Goal: Task Accomplishment & Management: Manage account settings

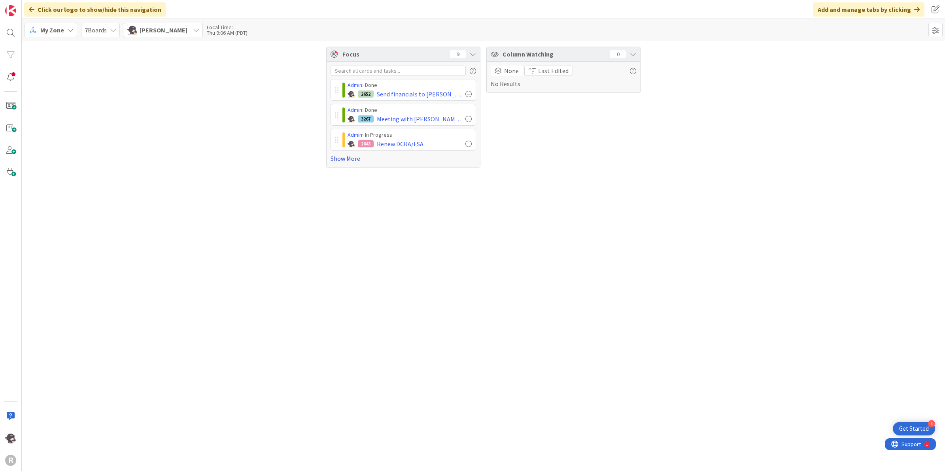
click at [350, 159] on link "Show More" at bounding box center [402, 158] width 145 height 9
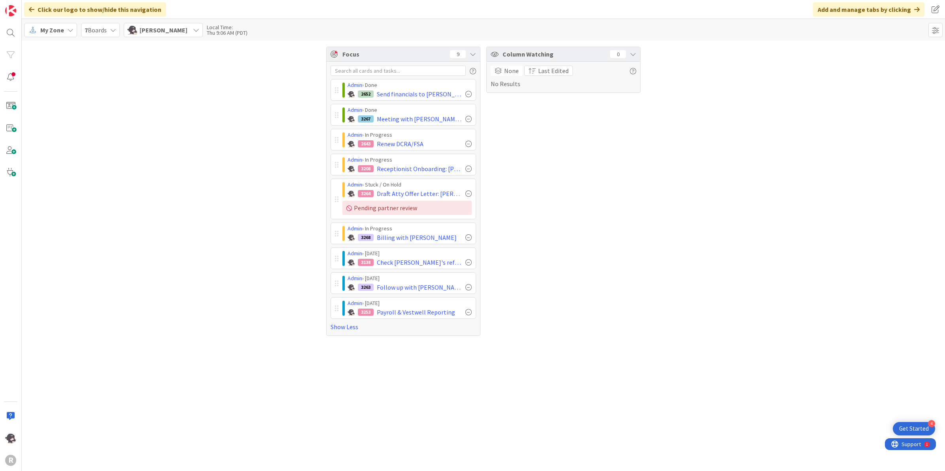
click at [275, 279] on div "Focus 9 Admin › Done 2652 Send financials to [PERSON_NAME] Admin › Done 3267 Me…" at bounding box center [483, 191] width 923 height 301
click at [59, 26] on span "My Zone" at bounding box center [52, 29] width 24 height 9
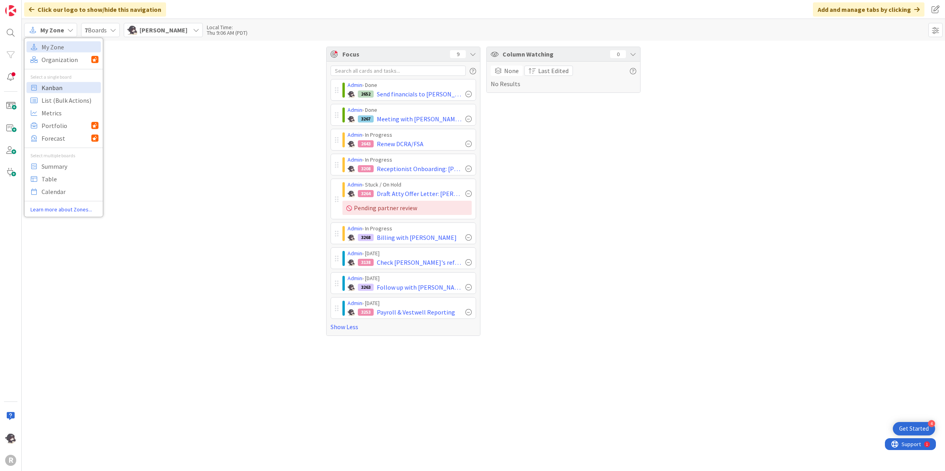
click at [58, 88] on span "Kanban" at bounding box center [69, 87] width 57 height 12
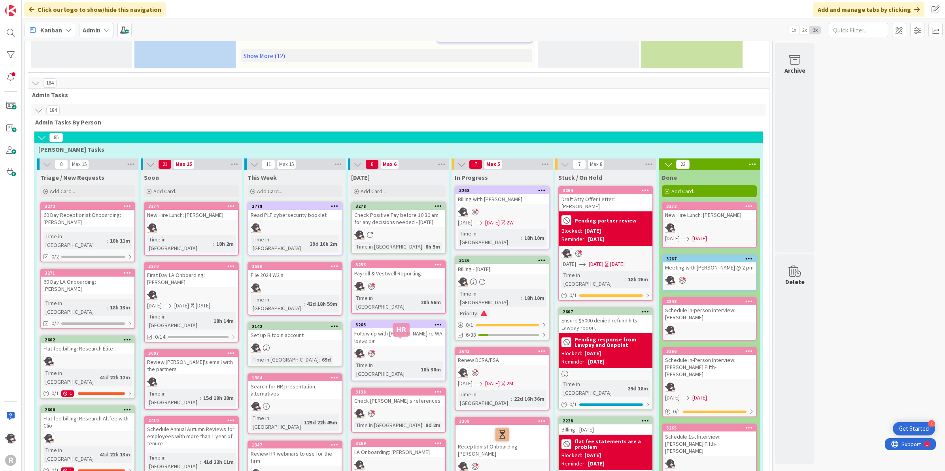
scroll to position [445, 0]
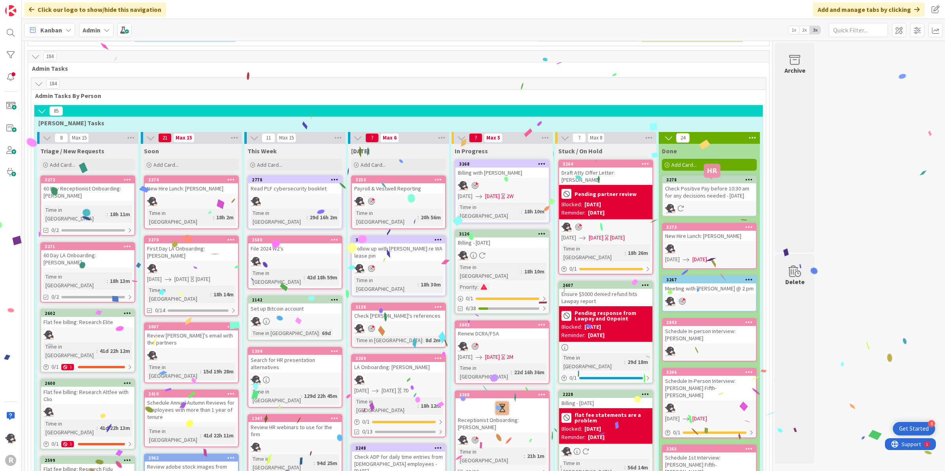
click at [728, 224] on div "3273" at bounding box center [711, 227] width 90 height 6
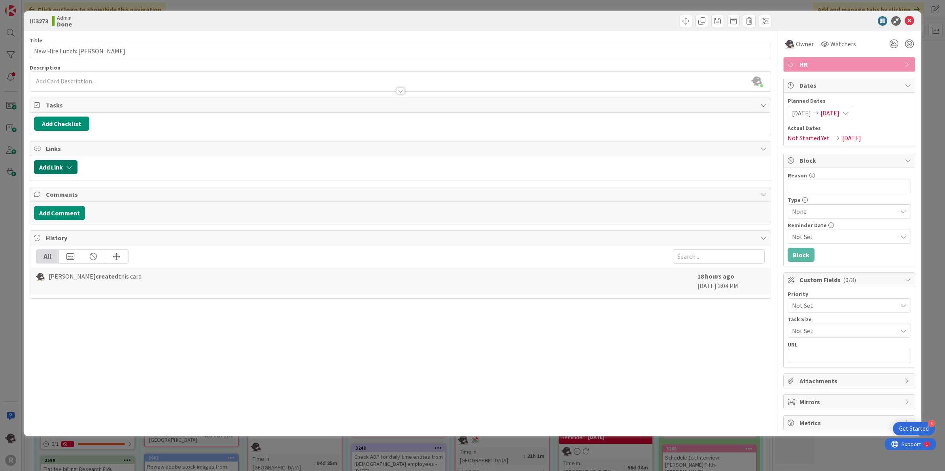
click at [59, 168] on button "Add Link" at bounding box center [55, 167] width 43 height 14
click at [74, 232] on input "text" at bounding box center [93, 235] width 111 height 14
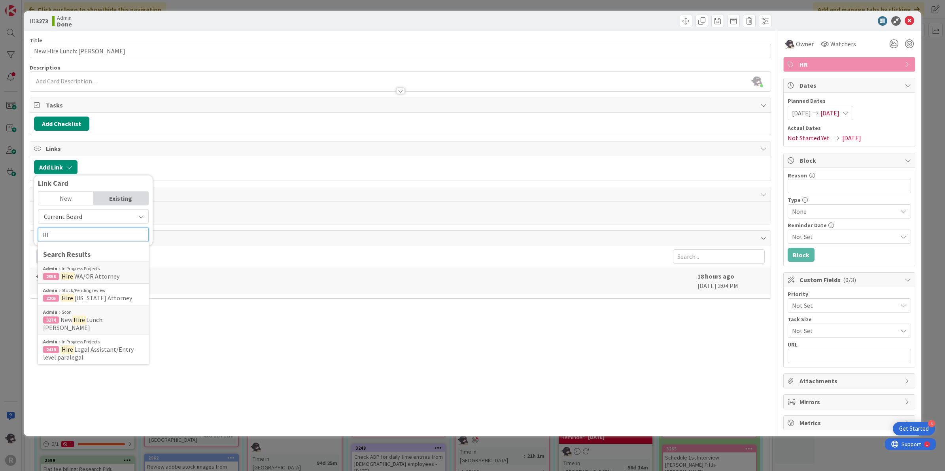
type input "H"
click at [909, 15] on div "ID 3273 Admin Done" at bounding box center [473, 21] width 898 height 20
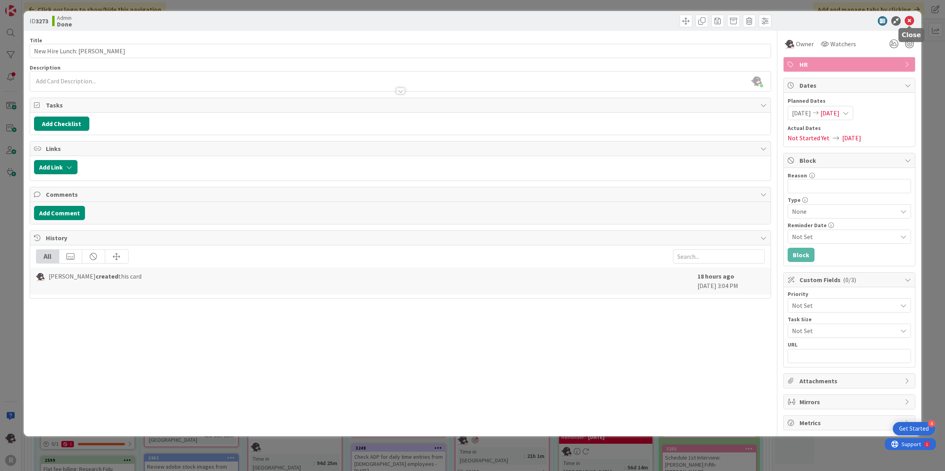
click at [907, 21] on icon at bounding box center [908, 20] width 9 height 9
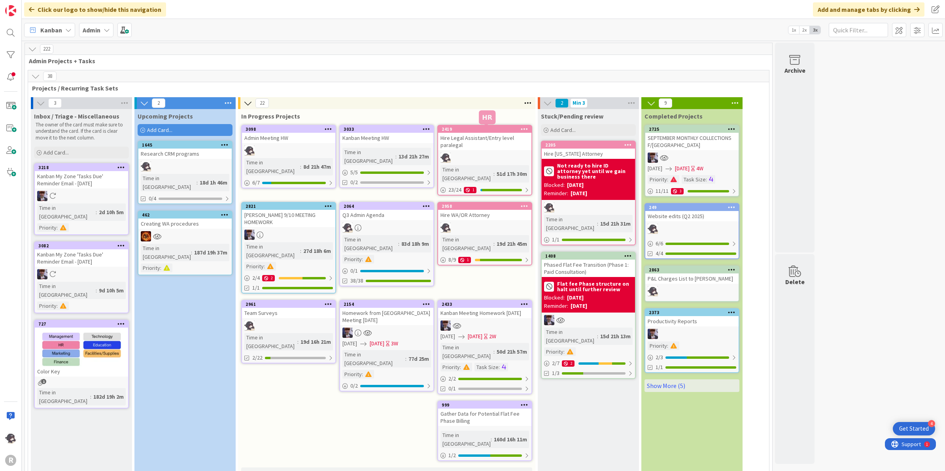
click at [491, 126] on div "2419" at bounding box center [486, 129] width 90 height 6
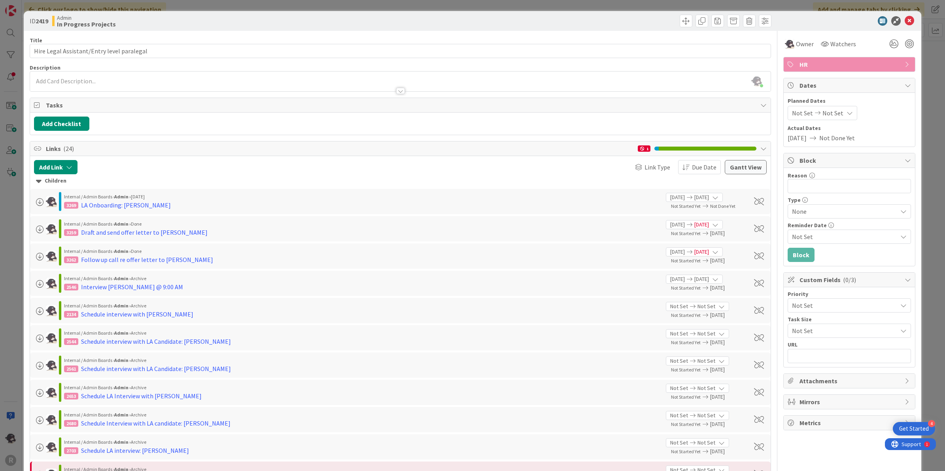
click at [59, 200] on div at bounding box center [60, 201] width 2 height 19
click at [136, 202] on div "LA Onboarding: [PERSON_NAME]" at bounding box center [126, 204] width 90 height 9
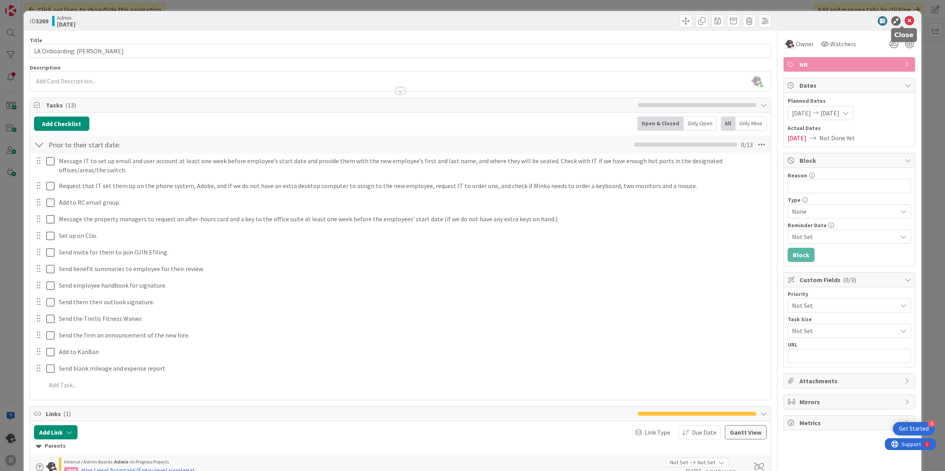
click at [904, 21] on icon at bounding box center [908, 20] width 9 height 9
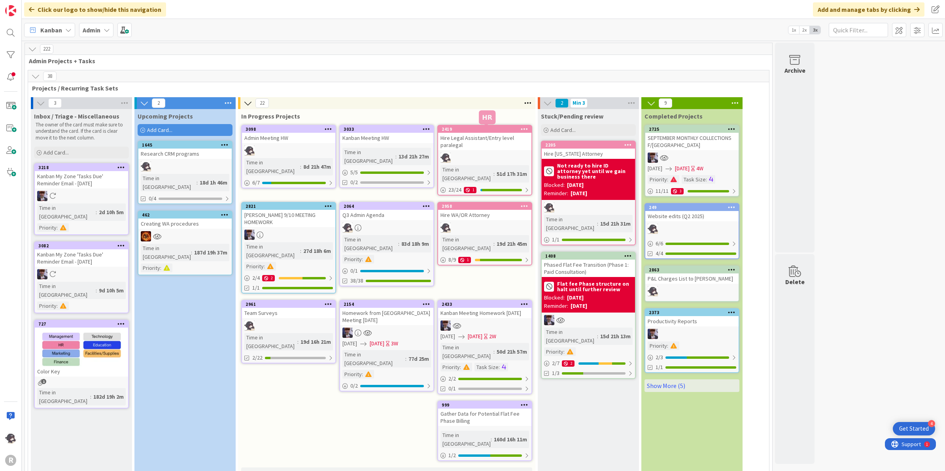
click at [489, 127] on div "2419" at bounding box center [486, 129] width 90 height 6
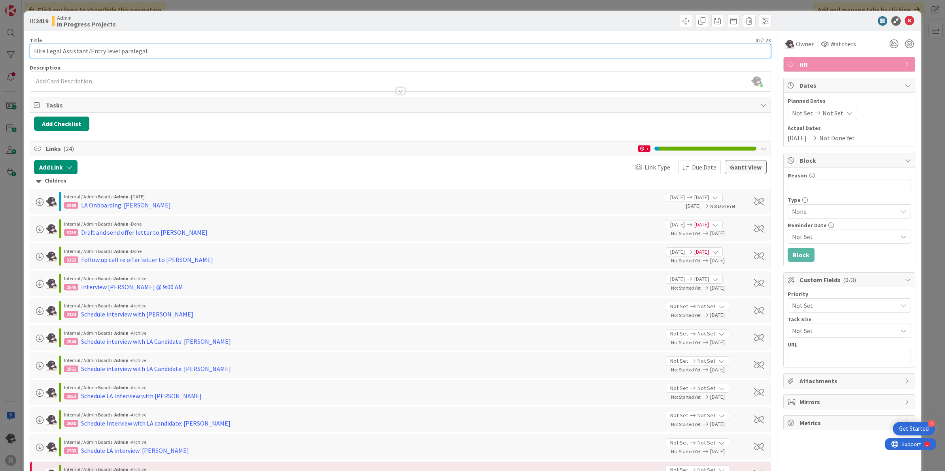
click at [183, 53] on input "Hire Legal Assistant/Entry level paralegal" at bounding box center [400, 51] width 741 height 14
drag, startPoint x: 174, startPoint y: 49, endPoint x: 3, endPoint y: 46, distance: 170.8
click at [3, 46] on div "ID 2419 Admin In Progress Projects Title 51 / 128 Hire Legal Assistant/Entry le…" at bounding box center [472, 235] width 945 height 471
type input "Hire Legal Assistant/Entry level paralegal - 1 of 2"
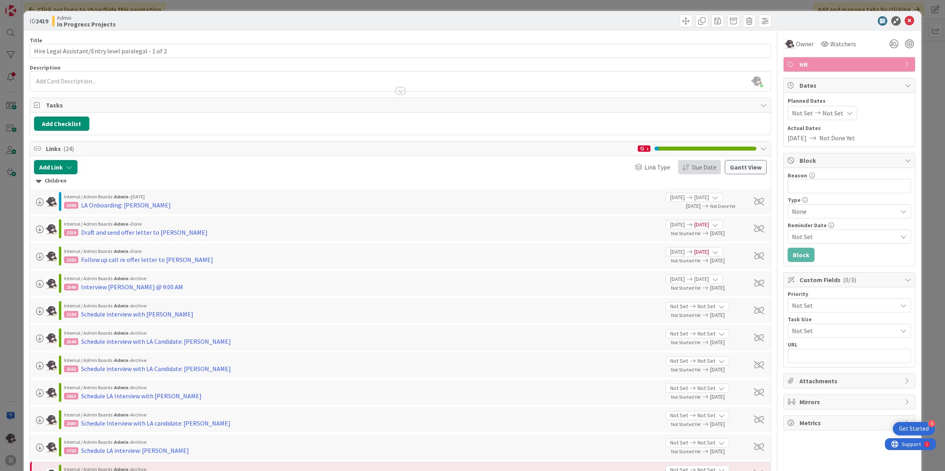
click at [702, 165] on span "Due Date" at bounding box center [704, 166] width 25 height 9
click at [685, 173] on button "Due Date" at bounding box center [699, 167] width 43 height 14
click at [691, 225] on span "Oldest First" at bounding box center [707, 223] width 32 height 9
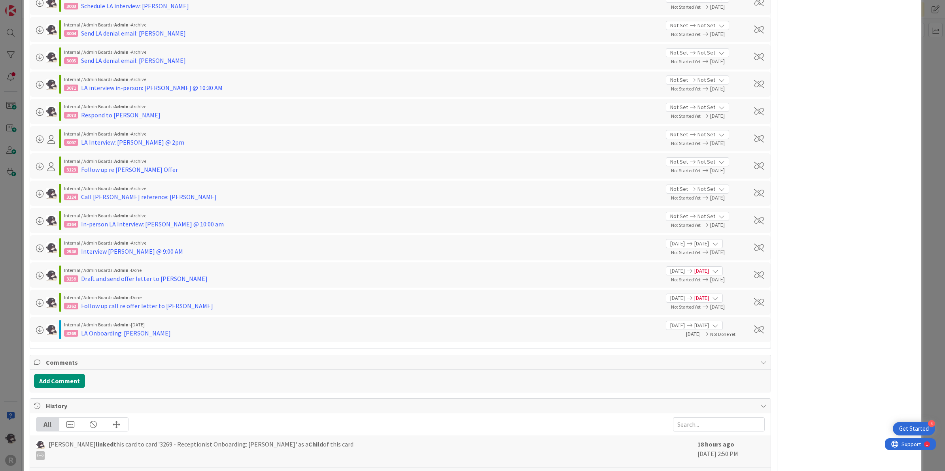
scroll to position [543, 0]
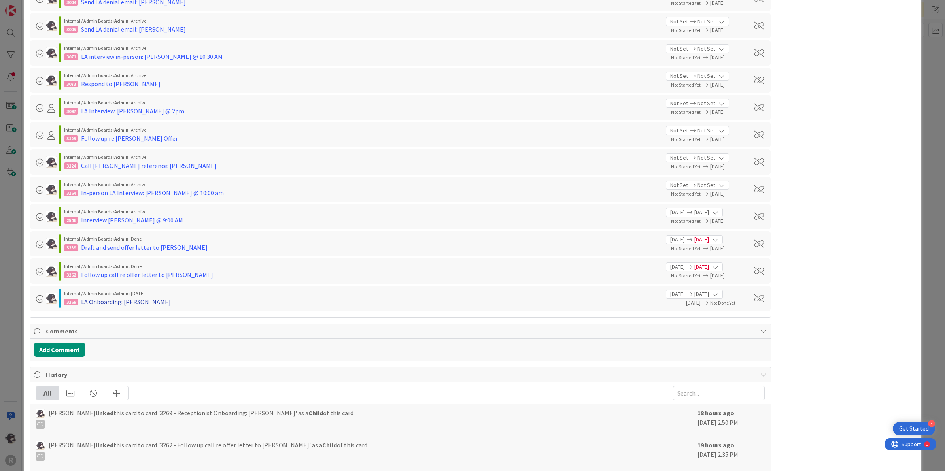
click at [132, 304] on div "LA Onboarding: [PERSON_NAME]" at bounding box center [126, 301] width 90 height 9
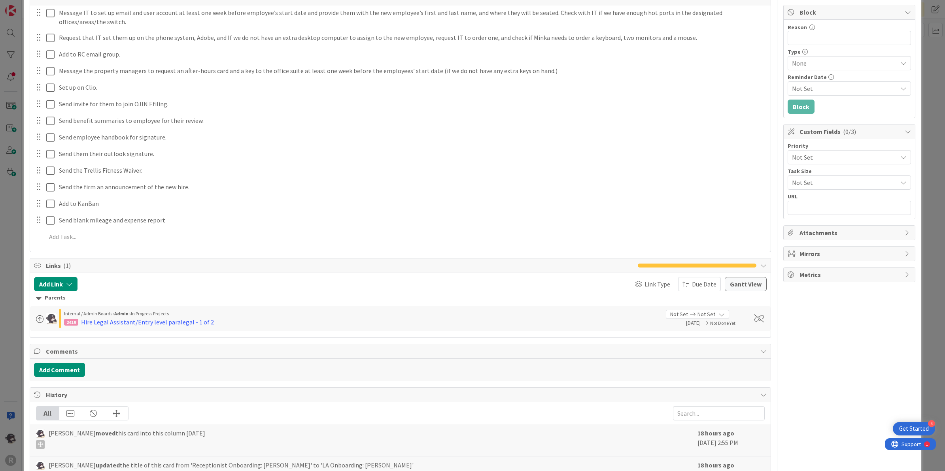
click at [389, 322] on div "2419 Hire Legal Assistant/Entry level paralegal - 1 of 2" at bounding box center [362, 321] width 596 height 9
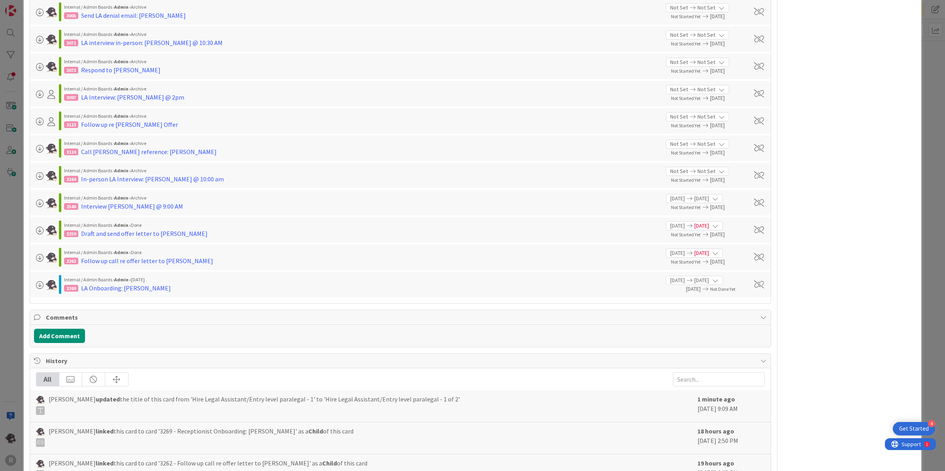
scroll to position [543, 0]
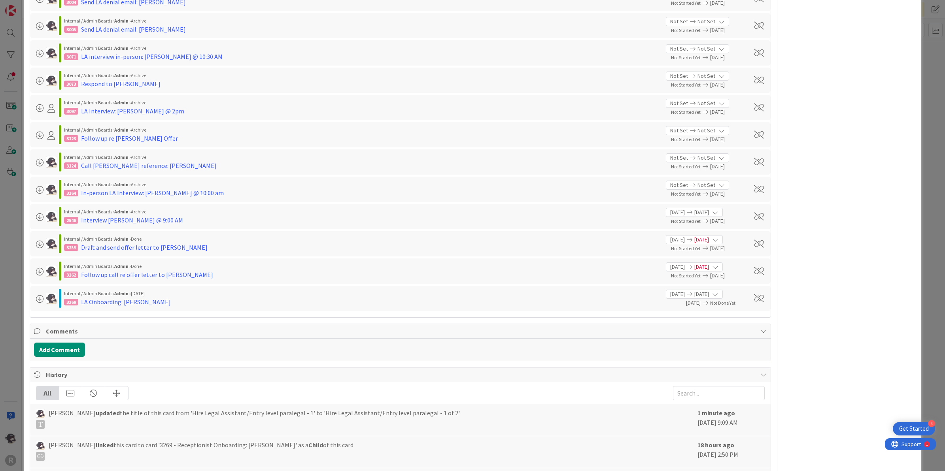
drag, startPoint x: 182, startPoint y: 303, endPoint x: 234, endPoint y: 340, distance: 63.8
click at [234, 340] on div "Add Comment" at bounding box center [400, 350] width 741 height 22
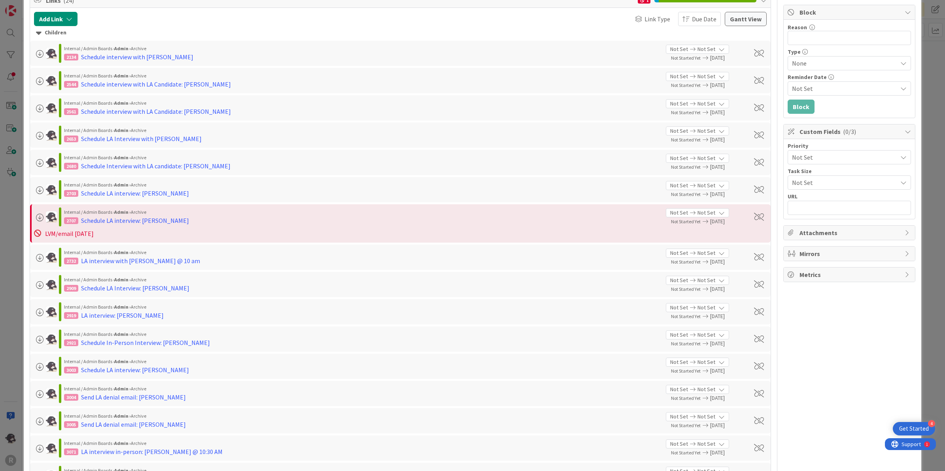
scroll to position [0, 0]
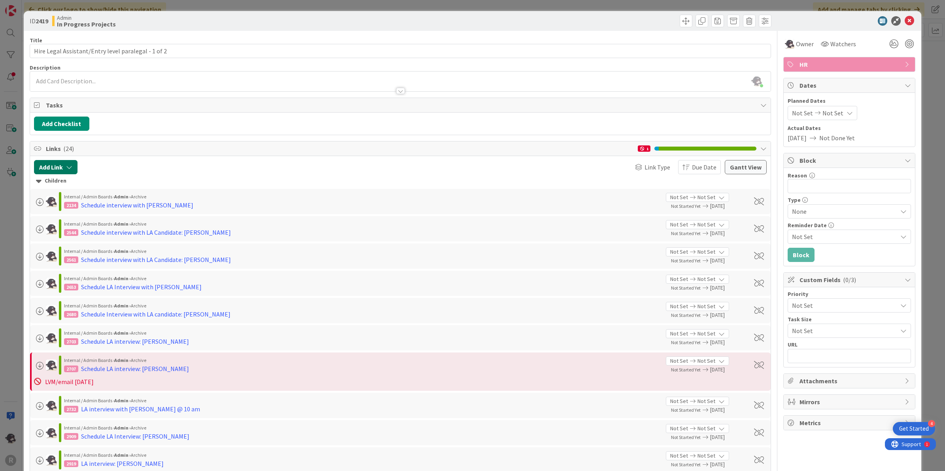
click at [77, 167] on div "Add Link Link Type Due Date [PERSON_NAME] View" at bounding box center [400, 167] width 733 height 14
click at [74, 168] on button "Add Link" at bounding box center [55, 167] width 43 height 14
click at [904, 18] on icon at bounding box center [908, 20] width 9 height 9
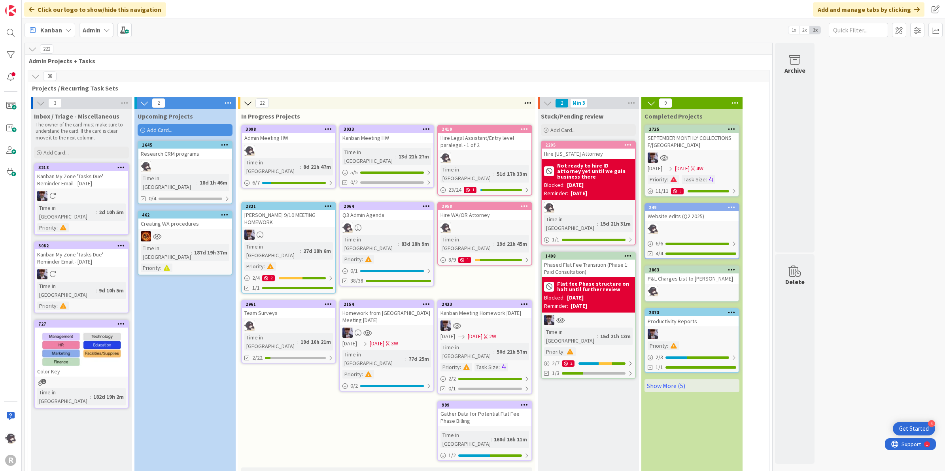
click at [169, 131] on span "Add Card..." at bounding box center [159, 129] width 25 height 7
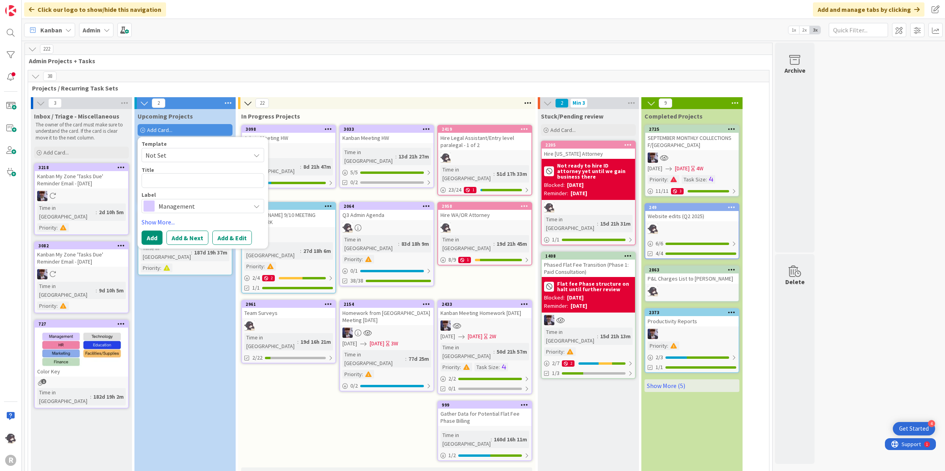
type textarea "x"
type textarea "Hire Legal Assistant/Entry level paralegal - 1 of 2"
click at [149, 190] on textarea "Hire Legal Assistant/Entry level paralegal - 1 of 2" at bounding box center [202, 186] width 123 height 24
type textarea "x"
type textarea "Hire Legal Assistant/Entry level paralegal - of 2"
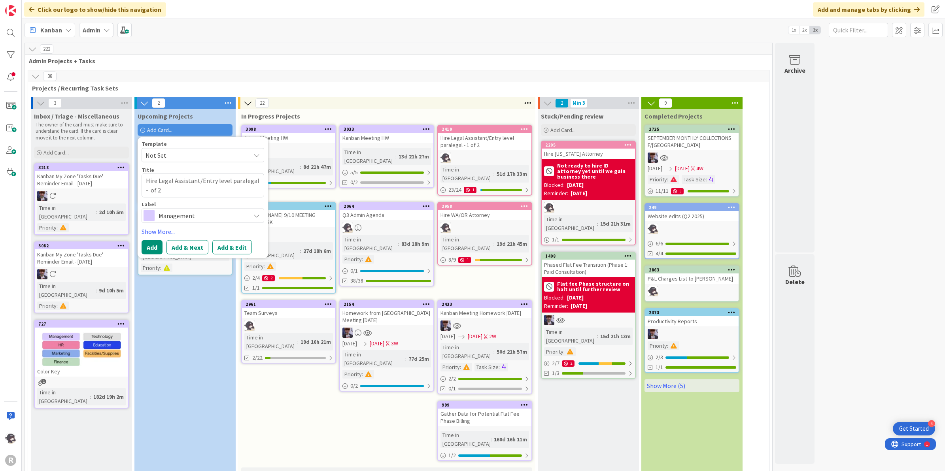
type textarea "x"
type textarea "Hire Legal Assistant/Entry level paralegal - 2 of 2"
click at [160, 216] on span "Management" at bounding box center [202, 215] width 88 height 11
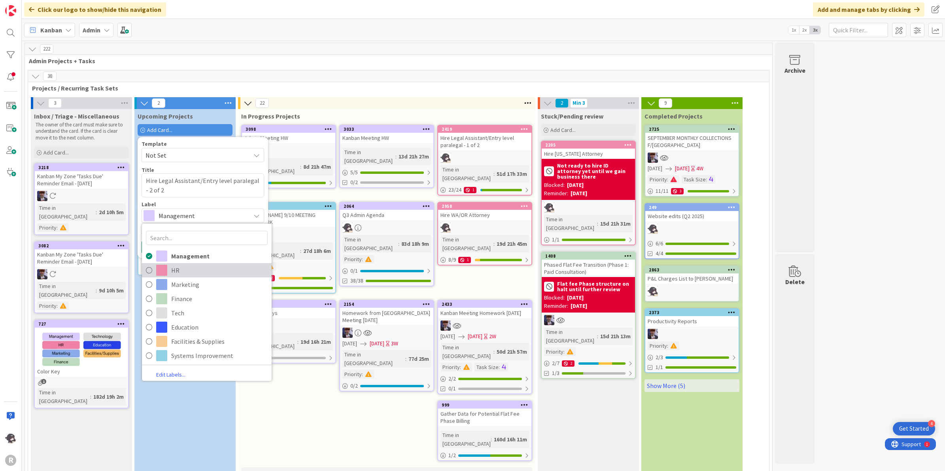
click at [168, 269] on link "HR" at bounding box center [207, 270] width 130 height 14
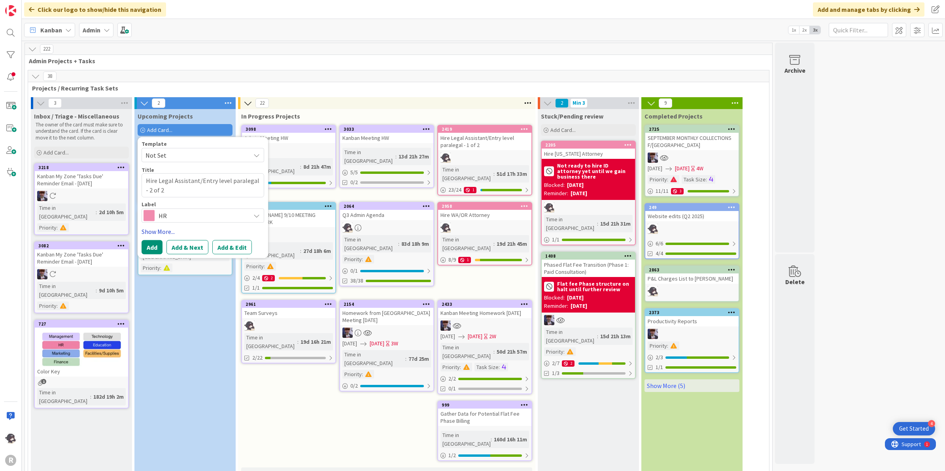
click at [153, 232] on link "Show More..." at bounding box center [202, 230] width 123 height 9
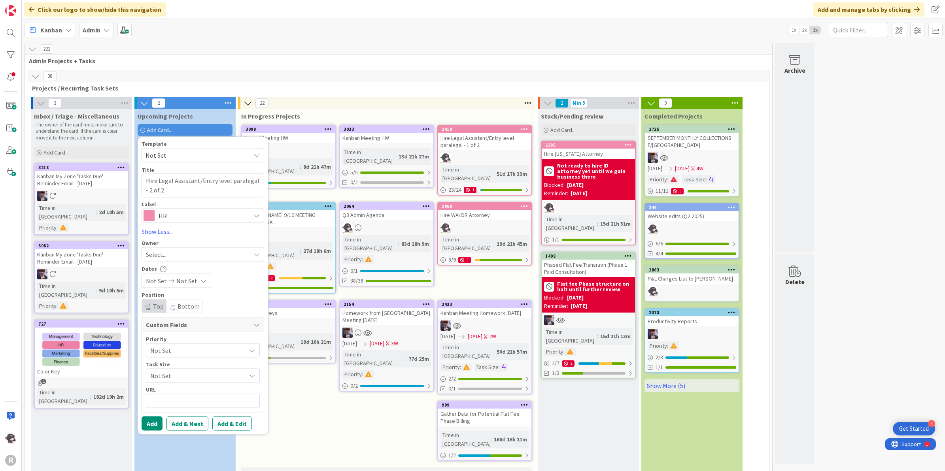
click at [171, 253] on div "Select..." at bounding box center [198, 253] width 104 height 9
click at [184, 305] on span "[PERSON_NAME]" at bounding box center [191, 306] width 38 height 12
click at [158, 428] on button "Add" at bounding box center [151, 423] width 21 height 14
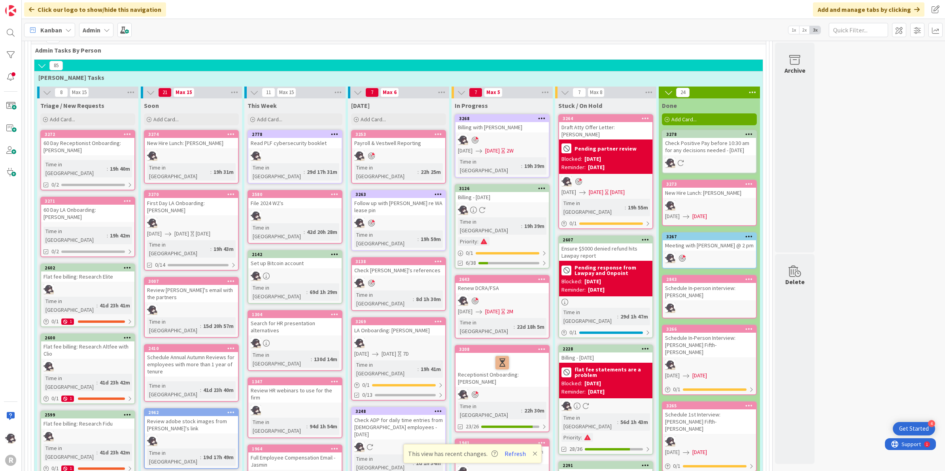
scroll to position [445, 0]
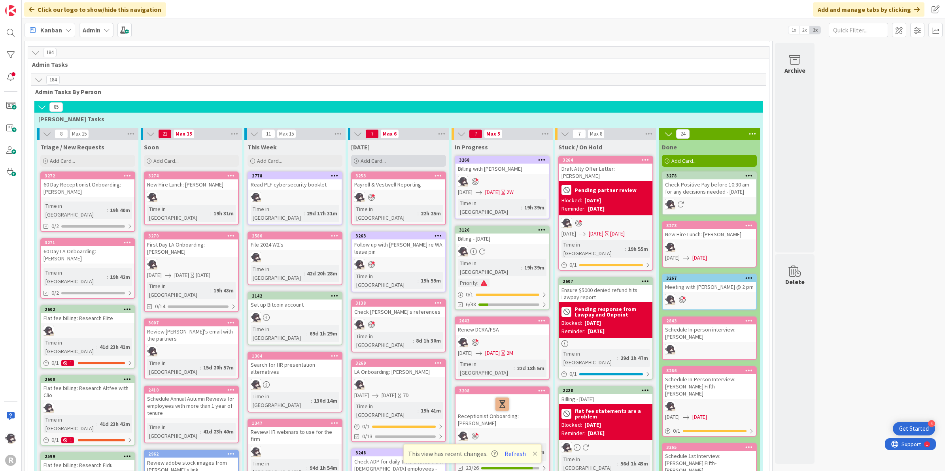
click at [412, 155] on div "Add Card..." at bounding box center [398, 161] width 95 height 12
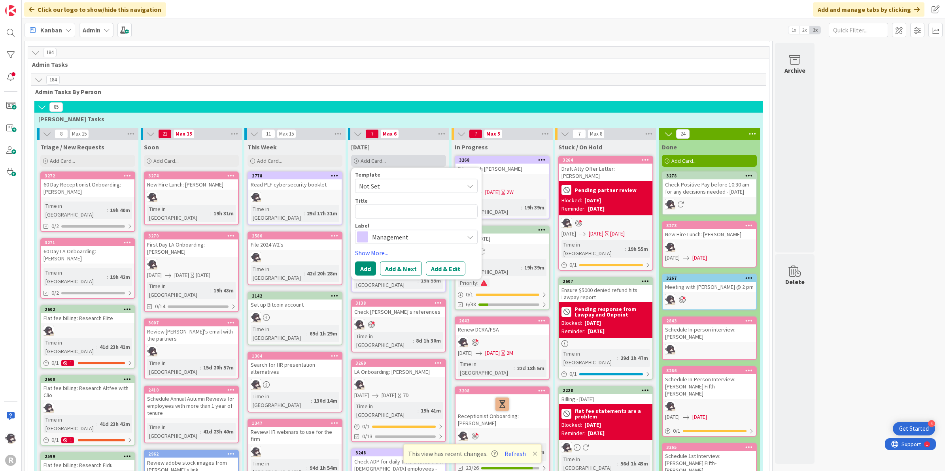
type textarea "x"
type textarea "E"
type textarea "x"
type textarea "Em"
type textarea "x"
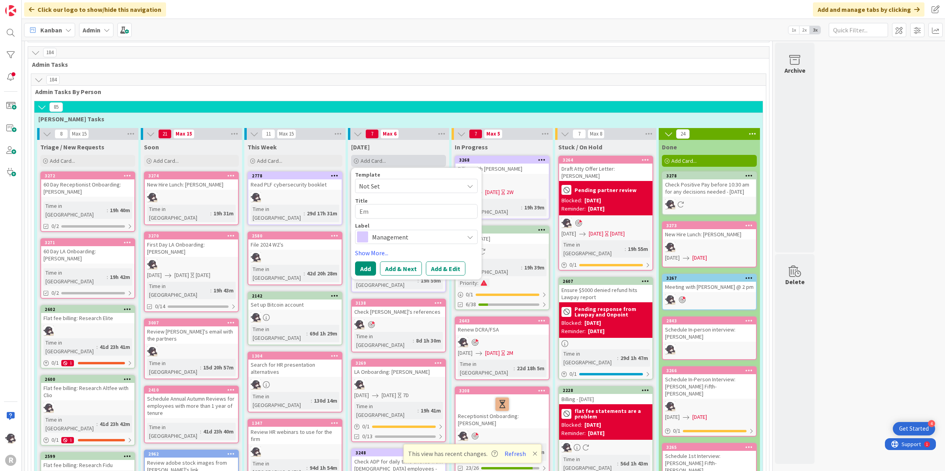
type textarea "Ema"
type textarea "x"
type textarea "Emai"
type textarea "x"
type textarea "Email"
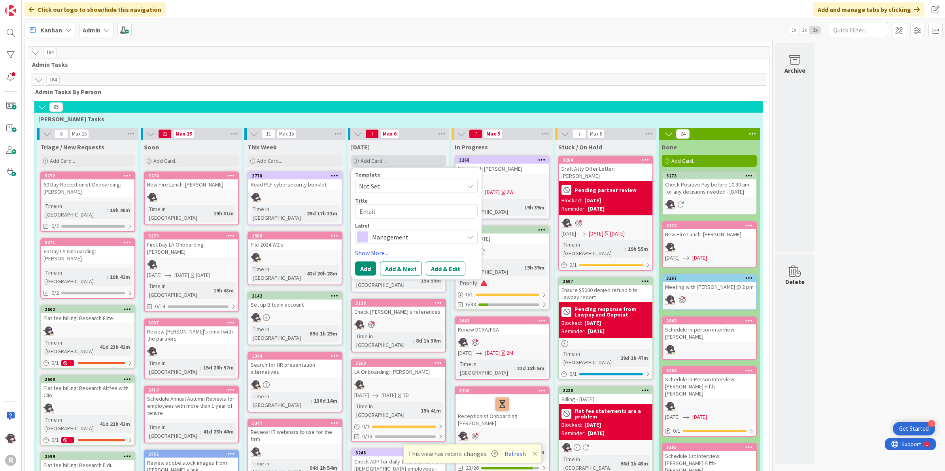
type textarea "x"
type textarea "Email"
type textarea "x"
type textarea "Email P"
type textarea "x"
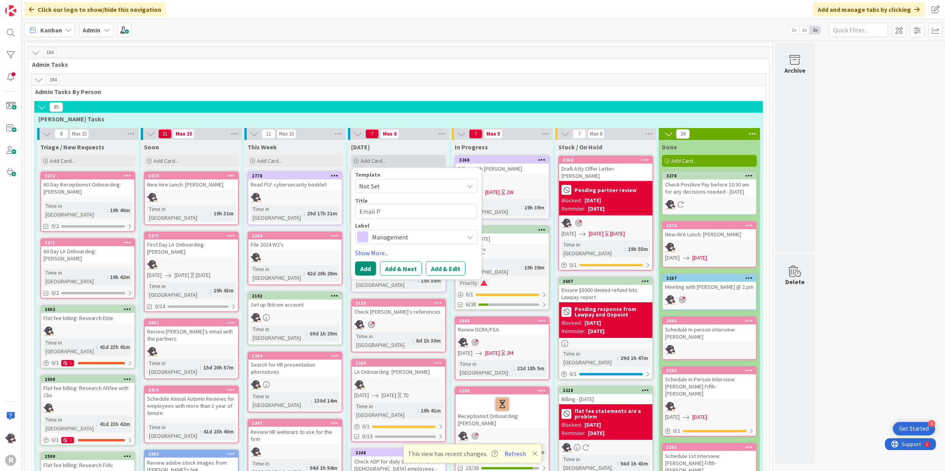
type textarea "Email Pa"
type textarea "x"
type textarea "Email Pau"
type textarea "x"
type textarea "Email [PERSON_NAME]"
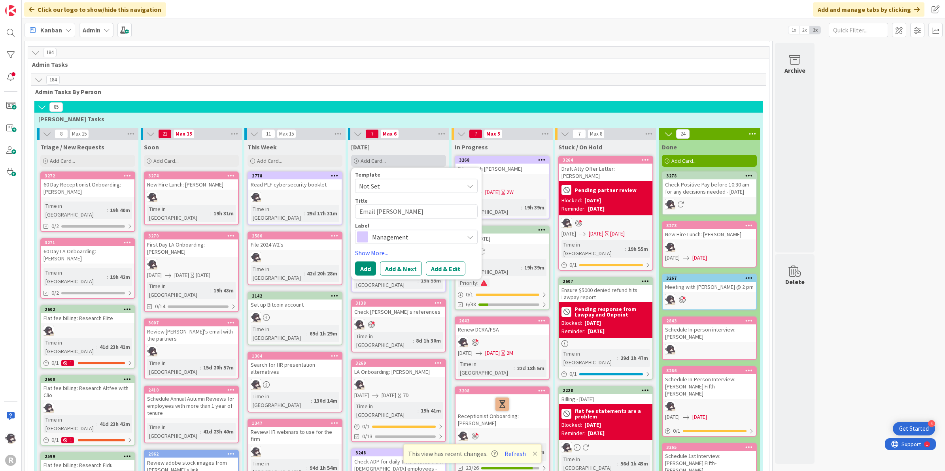
type textarea "x"
type textarea "Email [PERSON_NAME]"
type textarea "x"
type textarea "Email [PERSON_NAME] re"
type textarea "x"
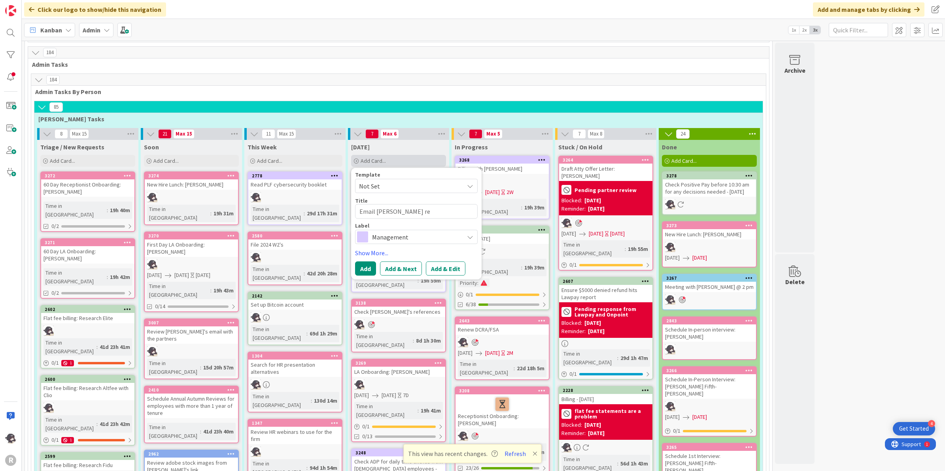
type textarea "Email [PERSON_NAME] re"
type textarea "x"
type textarea "Email [PERSON_NAME] re pa"
type textarea "x"
type textarea "Email [PERSON_NAME] re pay"
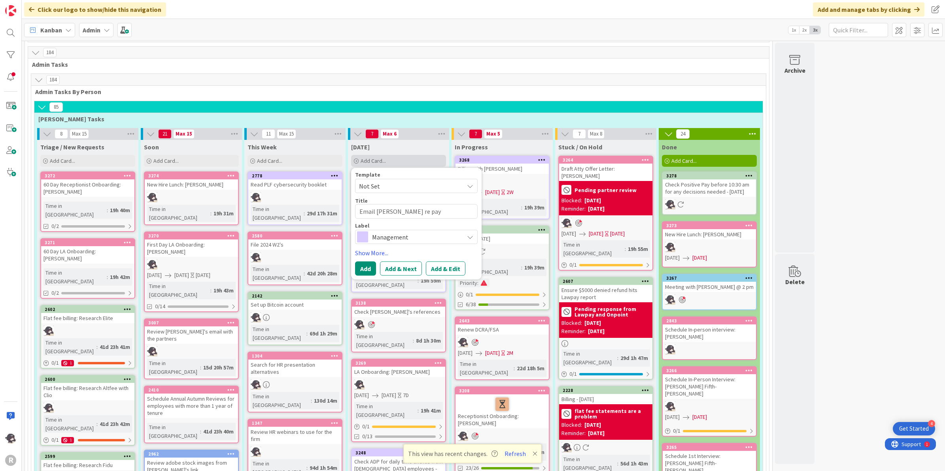
type textarea "x"
type textarea "Email [PERSON_NAME] re pay"
type textarea "x"
type textarea "Email [PERSON_NAME] re pay e"
type textarea "x"
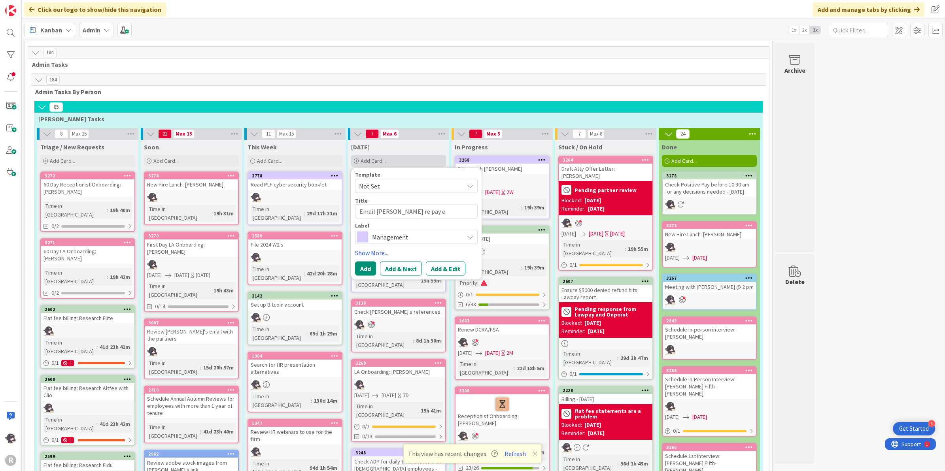
type textarea "Email [PERSON_NAME] re pay eq"
type textarea "x"
type textarea "Email [PERSON_NAME] re pay equ"
type textarea "x"
type textarea "Email [PERSON_NAME] re pay equi"
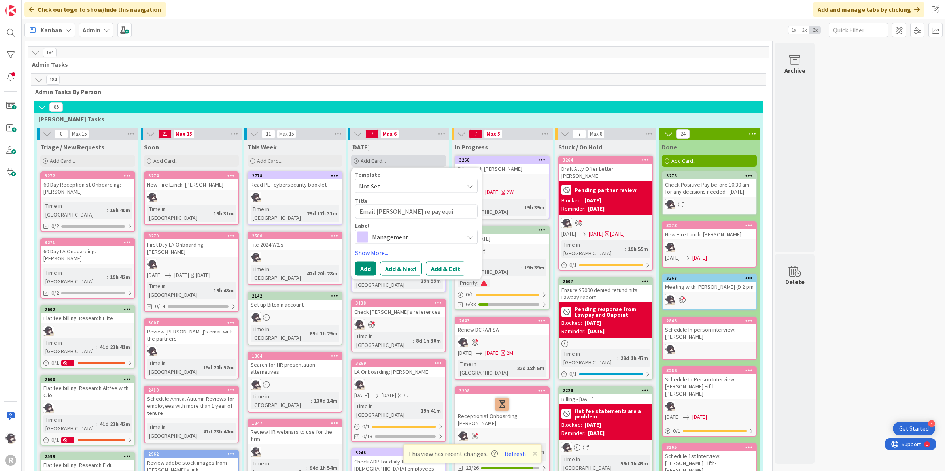
type textarea "x"
type textarea "Email [PERSON_NAME] re pay equit"
type textarea "x"
type textarea "Email [PERSON_NAME] re pay equity"
type textarea "x"
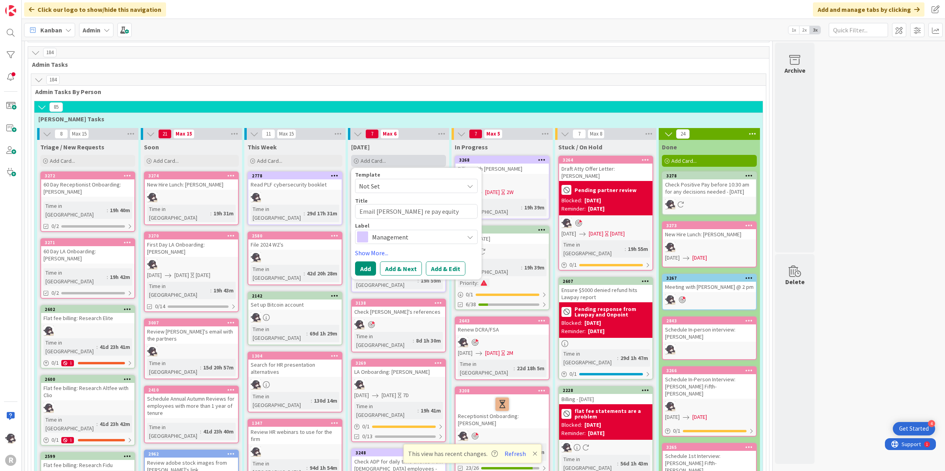
type textarea "Email [PERSON_NAME] re pay equity"
type textarea "x"
type textarea "Email [PERSON_NAME] re pay equity f"
type textarea "x"
type textarea "Email [PERSON_NAME] re pay equity fo"
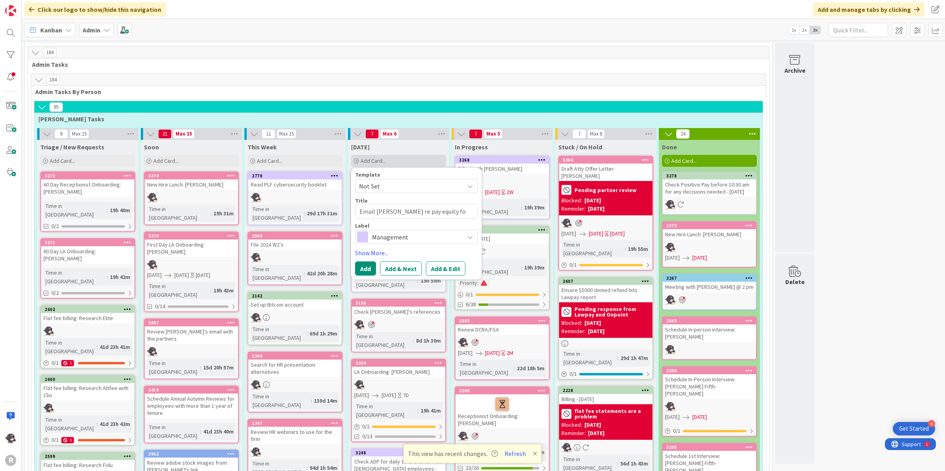
type textarea "x"
type textarea "Email [PERSON_NAME] re pay equity for"
type textarea "x"
type textarea "Email [PERSON_NAME] re pay equity for"
type textarea "x"
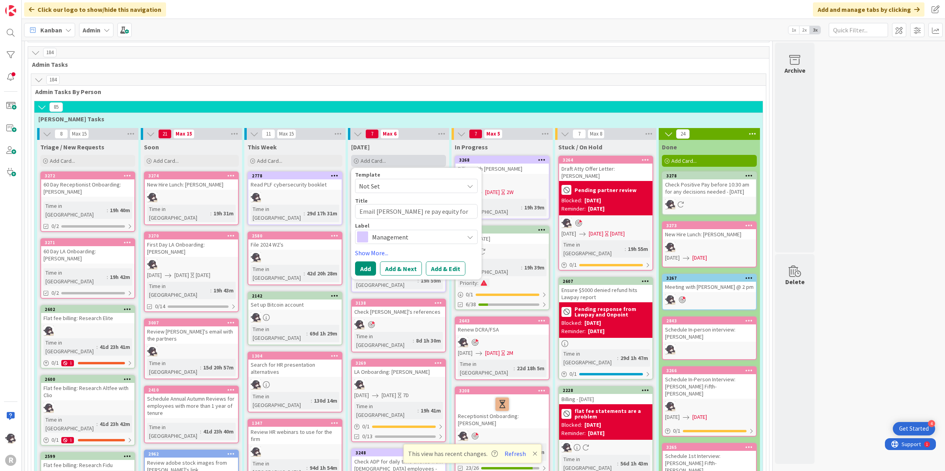
type textarea "Email [PERSON_NAME] re pay equity for"
type textarea "x"
type textarea "Email [PERSON_NAME] re pay equity fo"
type textarea "x"
type textarea "Email [PERSON_NAME] re pay equity f"
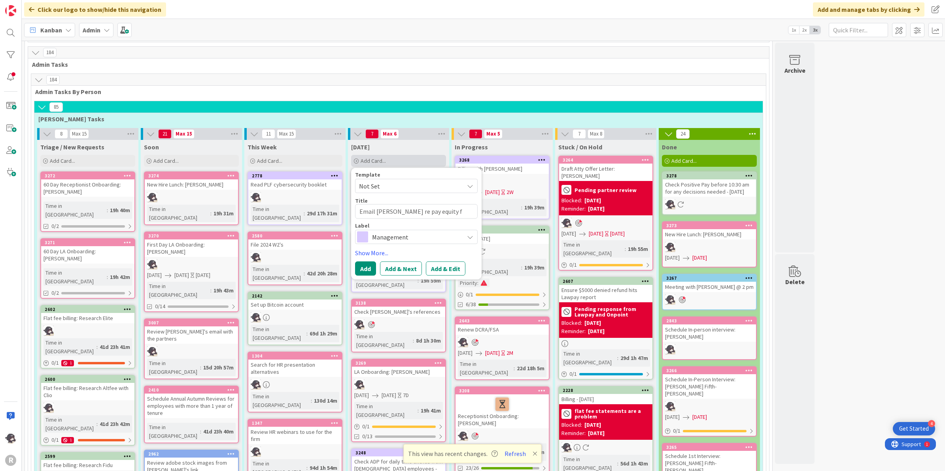
type textarea "x"
type textarea "Email [PERSON_NAME] re pay equity"
click at [385, 231] on span "Management" at bounding box center [416, 236] width 88 height 11
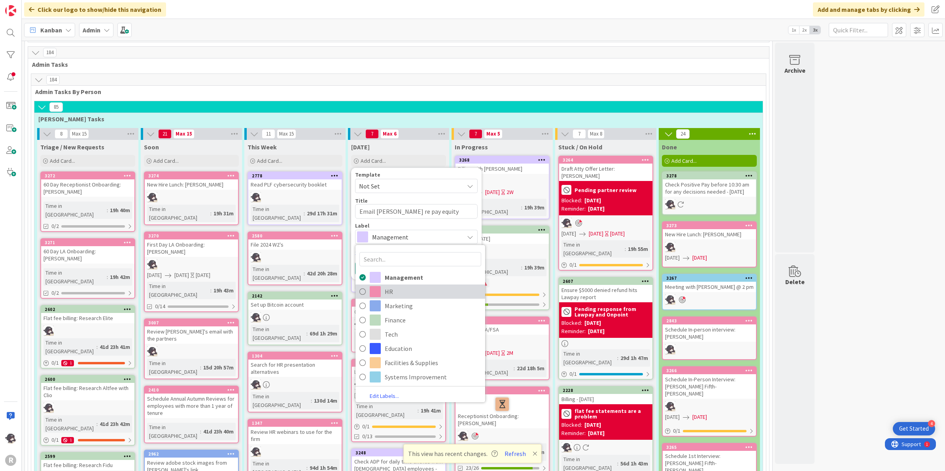
click at [396, 285] on link "HR" at bounding box center [420, 292] width 130 height 14
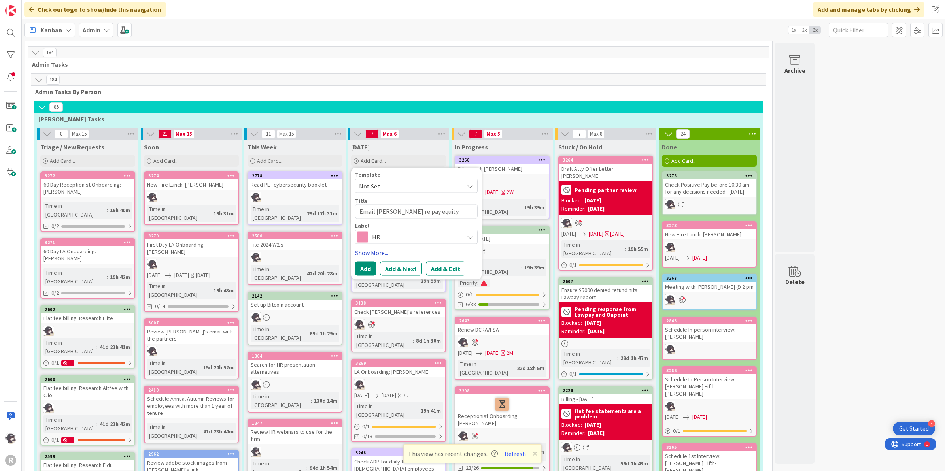
click at [370, 248] on link "Show More..." at bounding box center [416, 252] width 123 height 9
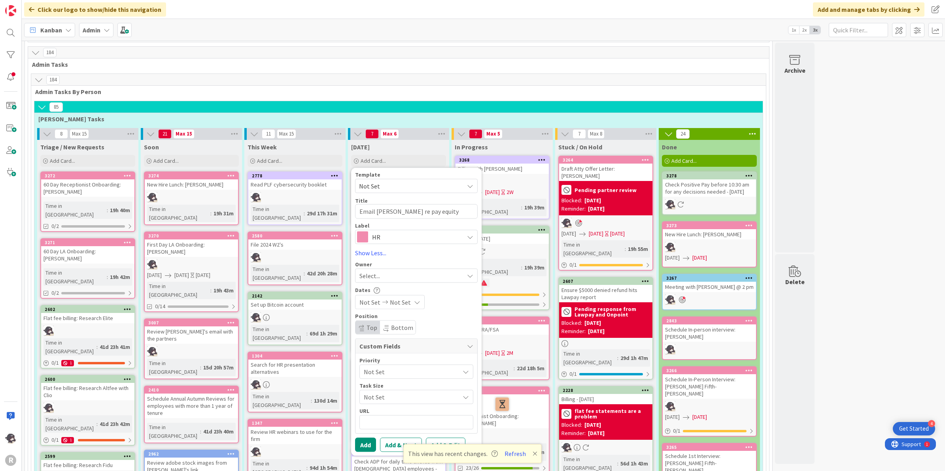
click at [372, 271] on span "Select..." at bounding box center [369, 275] width 21 height 9
click at [389, 321] on span "[PERSON_NAME]" at bounding box center [404, 327] width 38 height 12
click at [368, 438] on button "Add" at bounding box center [365, 445] width 21 height 14
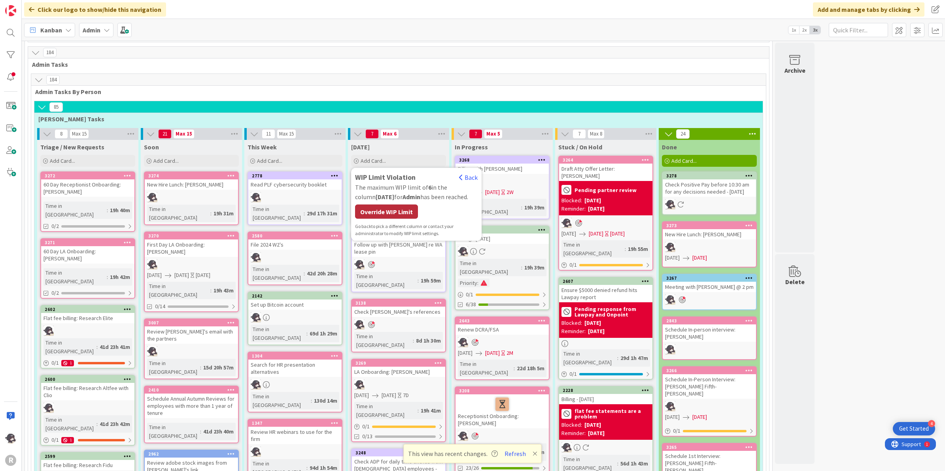
click at [406, 205] on div "Override WIP Limit" at bounding box center [386, 212] width 63 height 14
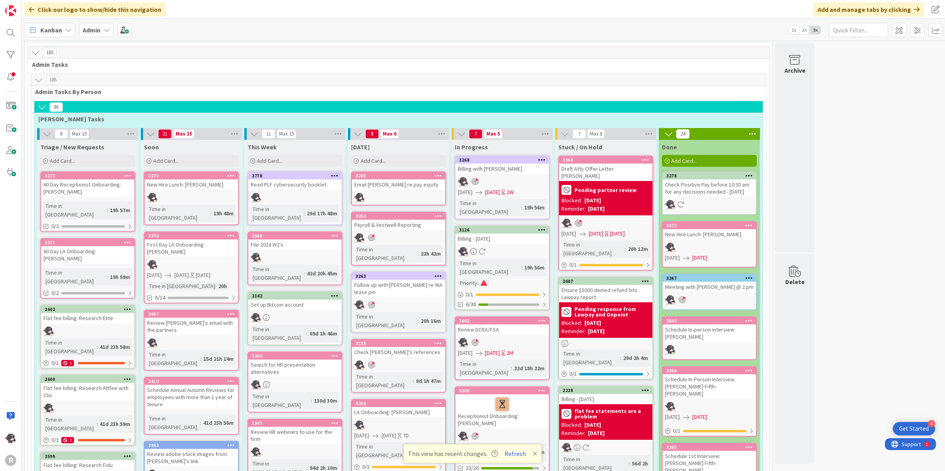
click at [440, 173] on icon at bounding box center [438, 176] width 8 height 6
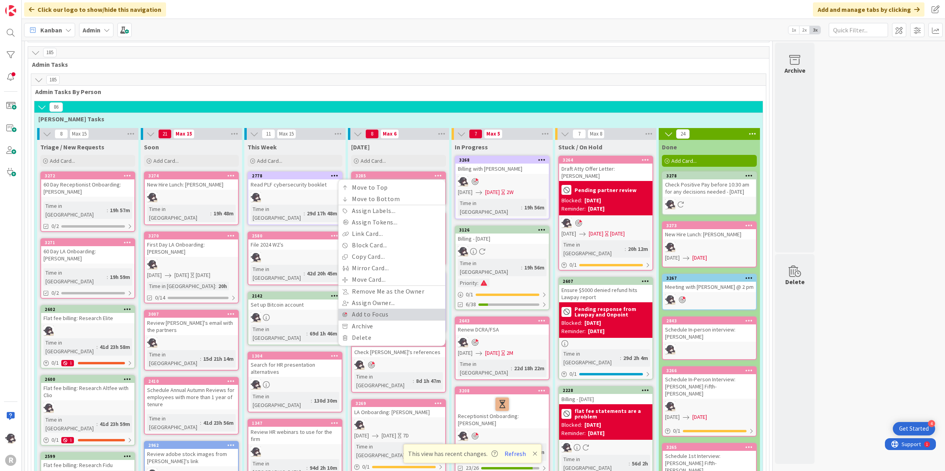
click at [372, 309] on link "Add to Focus" at bounding box center [391, 314] width 107 height 11
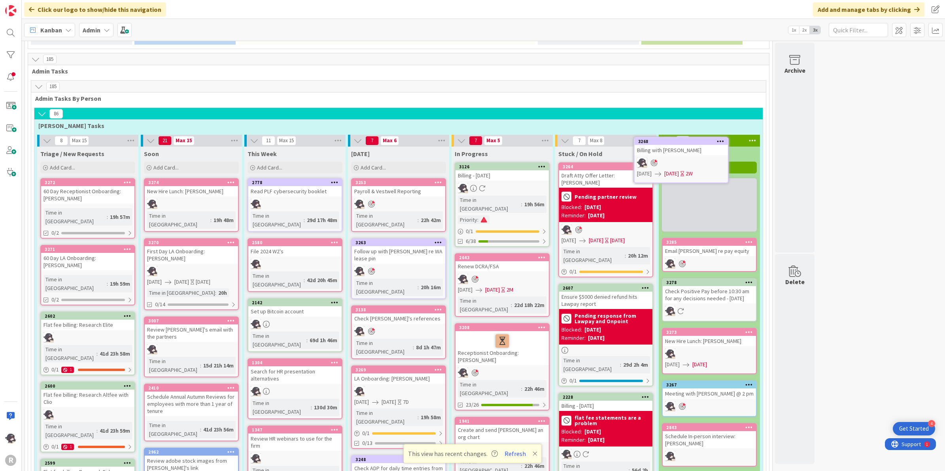
scroll to position [438, 0]
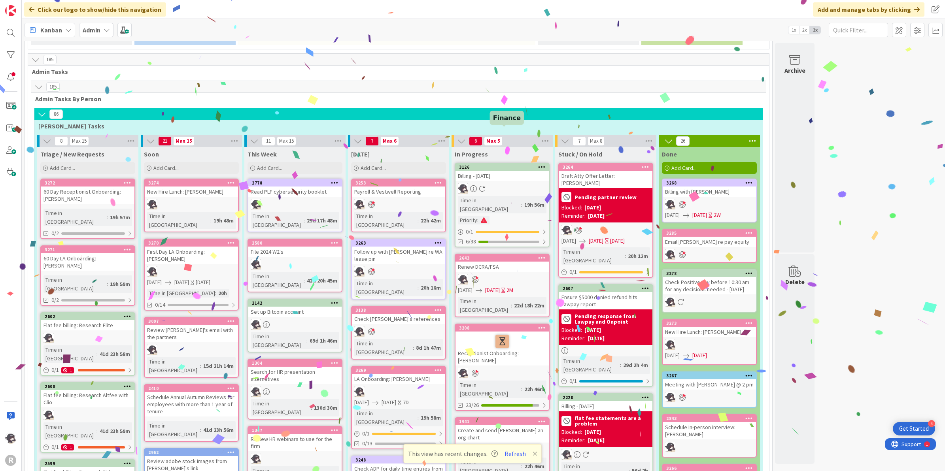
click at [491, 164] on div "3126" at bounding box center [504, 167] width 90 height 6
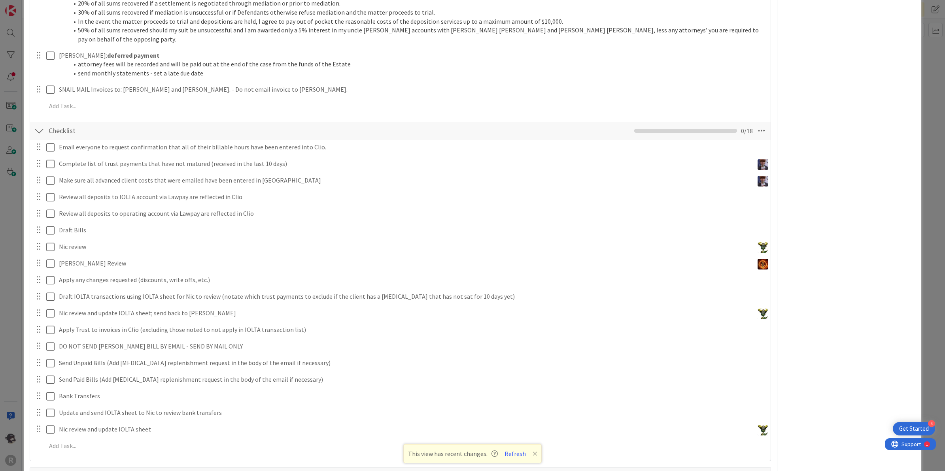
scroll to position [543, 0]
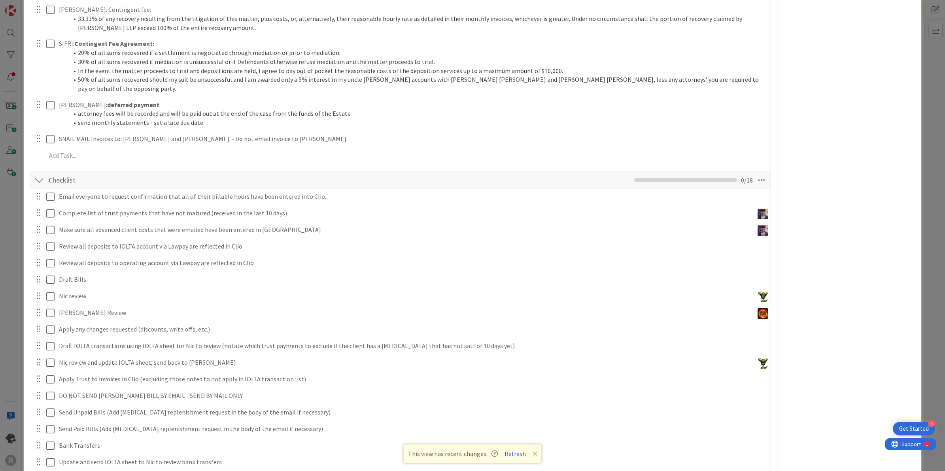
click at [42, 173] on div at bounding box center [39, 180] width 10 height 14
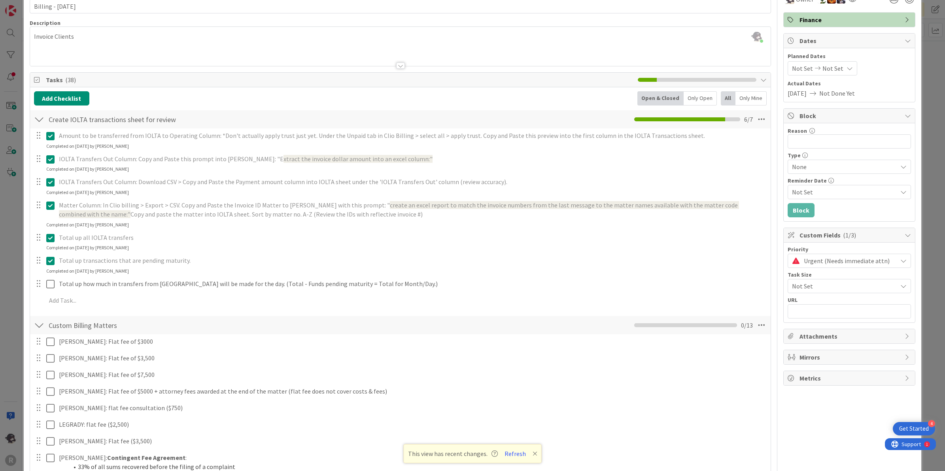
scroll to position [0, 0]
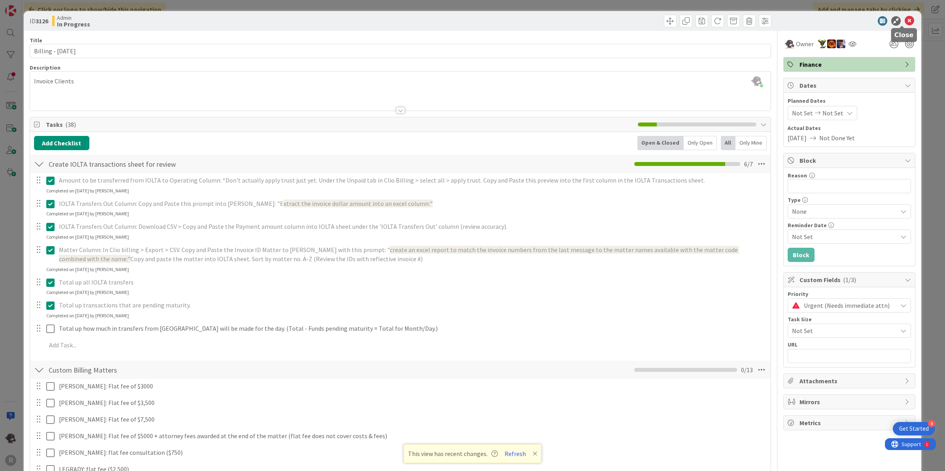
click at [904, 20] on icon at bounding box center [908, 20] width 9 height 9
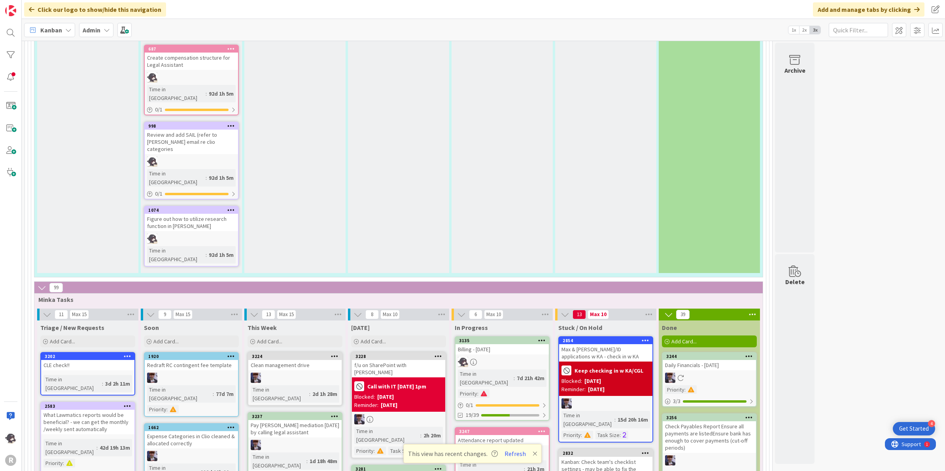
scroll to position [1821, 0]
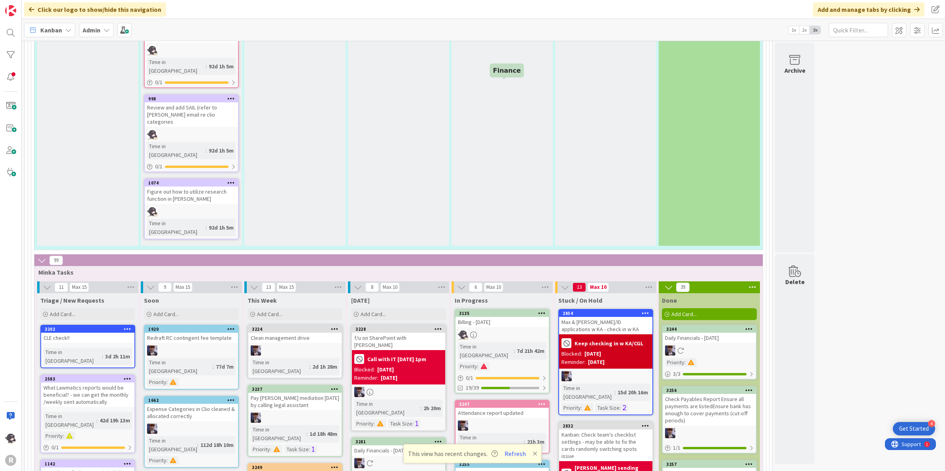
click at [501, 311] on div "3135" at bounding box center [504, 314] width 90 height 6
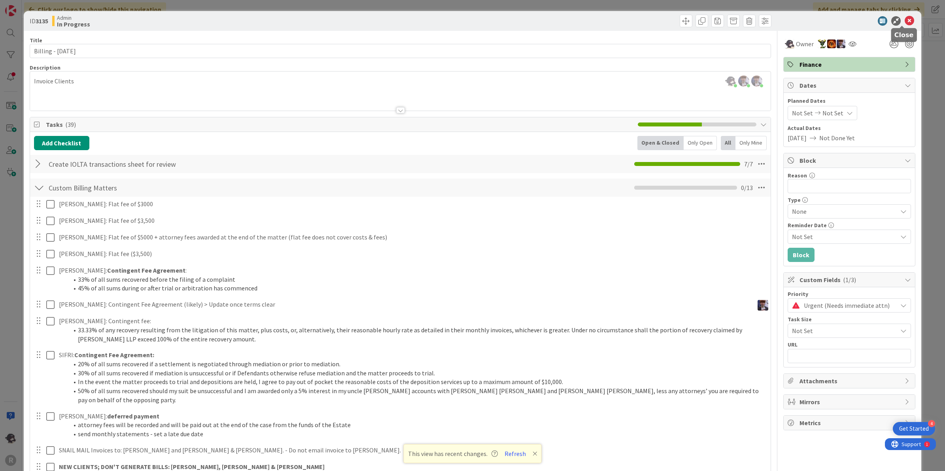
click at [904, 17] on icon at bounding box center [908, 20] width 9 height 9
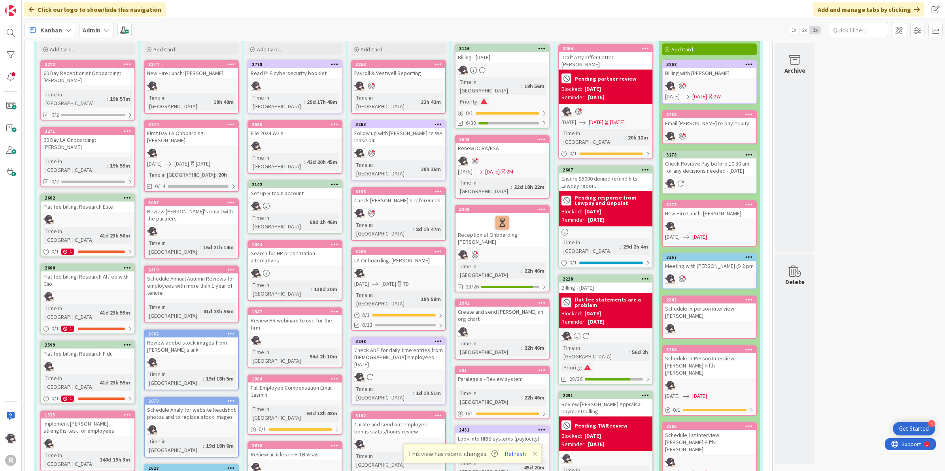
scroll to position [487, 0]
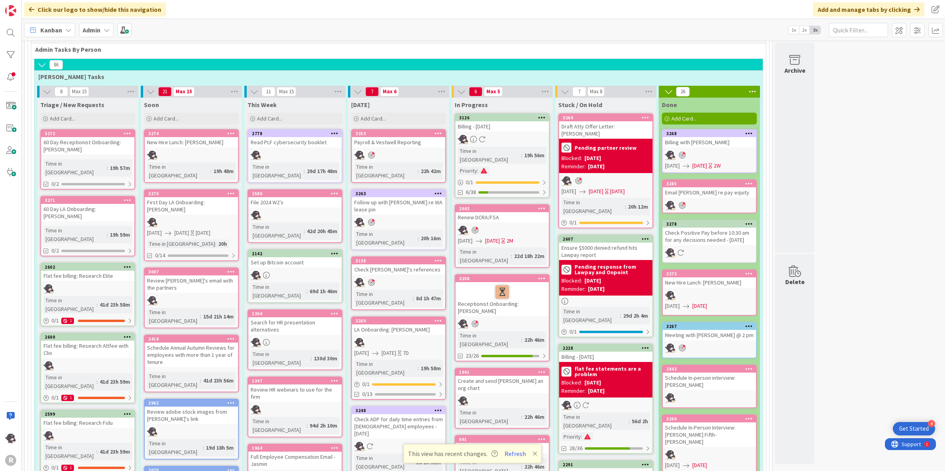
click at [374, 98] on div "[DATE] Add Card... Template Not Set Title 0 / 128 Label Management Management H…" at bounding box center [398, 112] width 101 height 28
click at [388, 113] on div "Add Card..." at bounding box center [398, 119] width 95 height 12
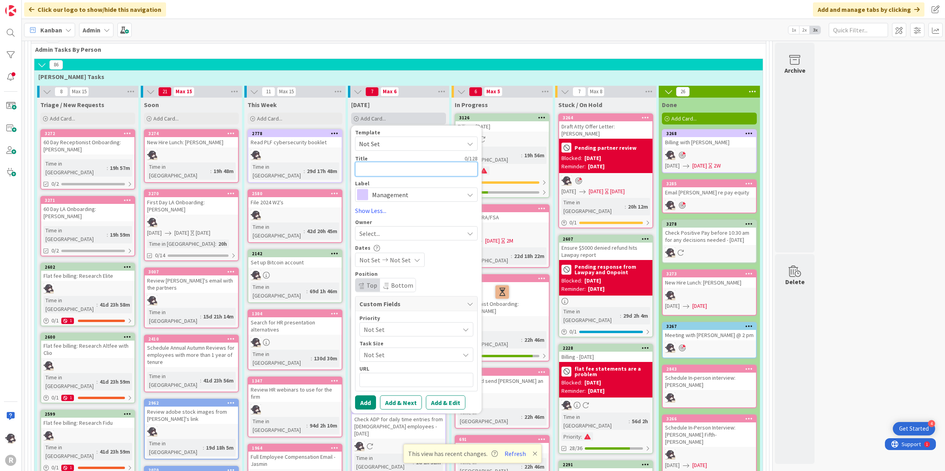
type textarea "x"
type textarea "C"
type textarea "x"
type textarea "Ca"
type textarea "x"
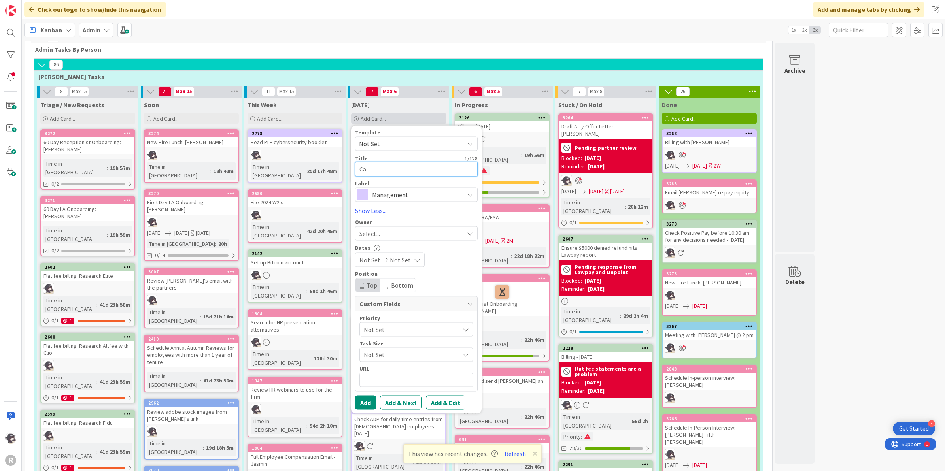
type textarea "Cal"
type textarea "x"
type textarea "Call"
type textarea "x"
type textarea "Call"
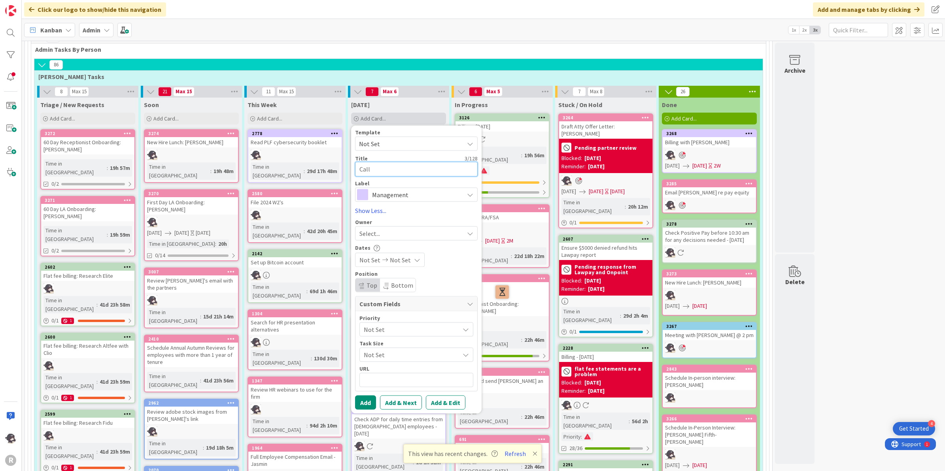
type textarea "x"
type textarea "Call w"
type textarea "x"
type textarea "Call wit"
type textarea "x"
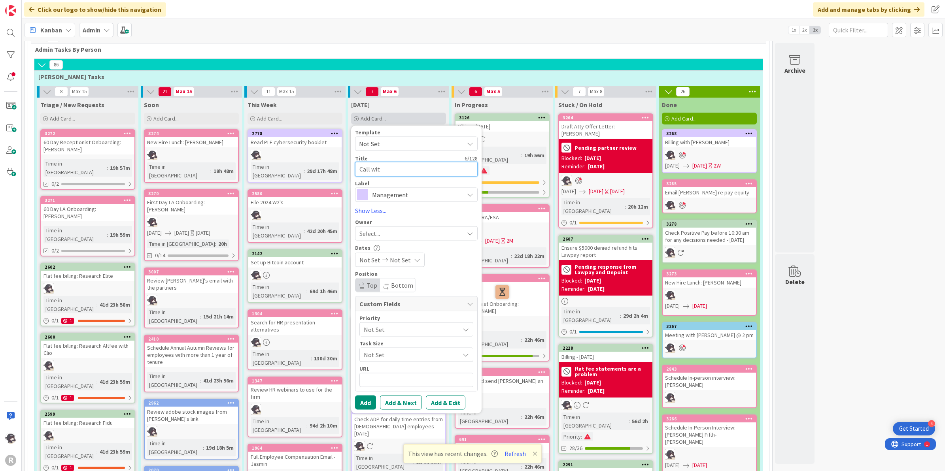
type textarea "Call with"
type textarea "x"
type textarea "Call with"
type textarea "x"
type textarea "Call with M"
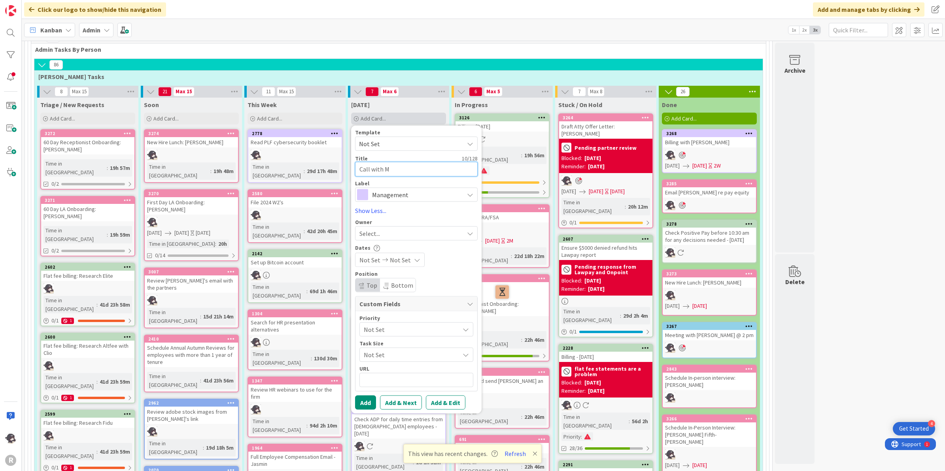
type textarea "x"
type textarea "Call with [PERSON_NAME]"
type textarea "x"
type textarea "Call with M"
type textarea "x"
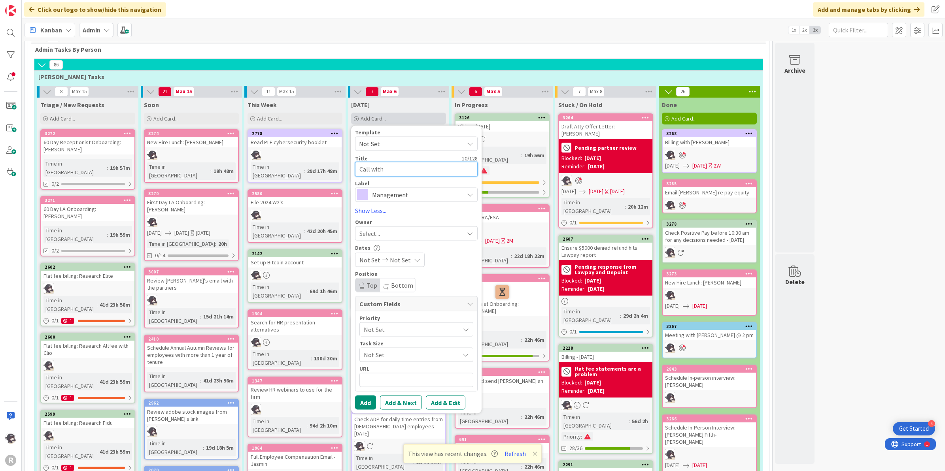
type textarea "Call with M"
type textarea "x"
type textarea "Call with [PERSON_NAME]"
type textarea "x"
type textarea "Call with Mar"
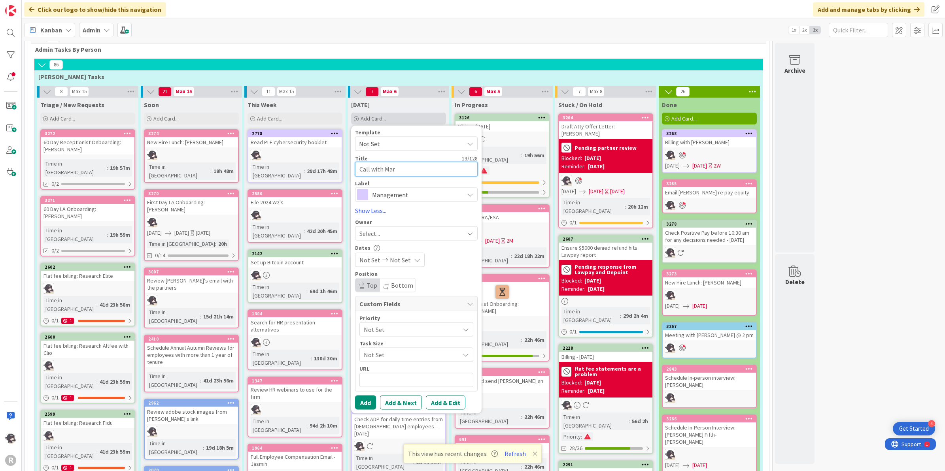
type textarea "x"
type textarea "Call with [PERSON_NAME]"
type textarea "x"
type textarea "Call with [PERSON_NAME]"
type textarea "x"
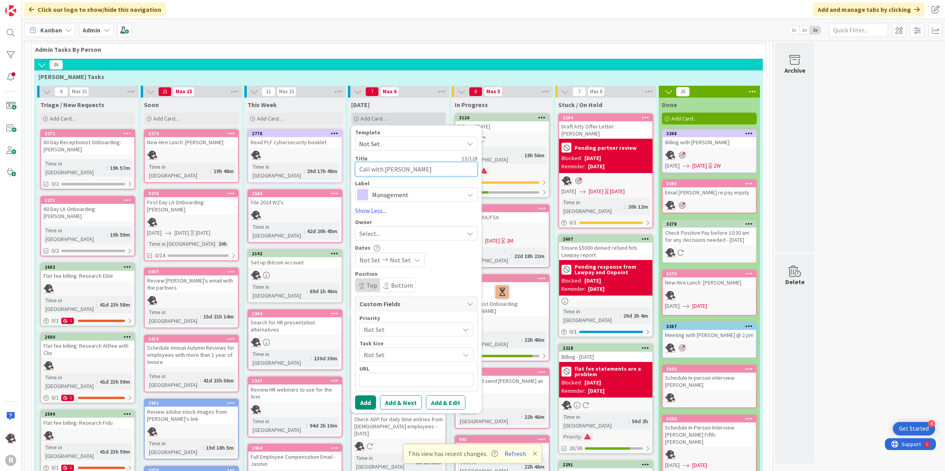
type textarea "Call with [PERSON_NAME]"
type textarea "x"
type textarea "Call with [PERSON_NAME]"
type textarea "x"
type textarea "Call with [PERSON_NAME]"
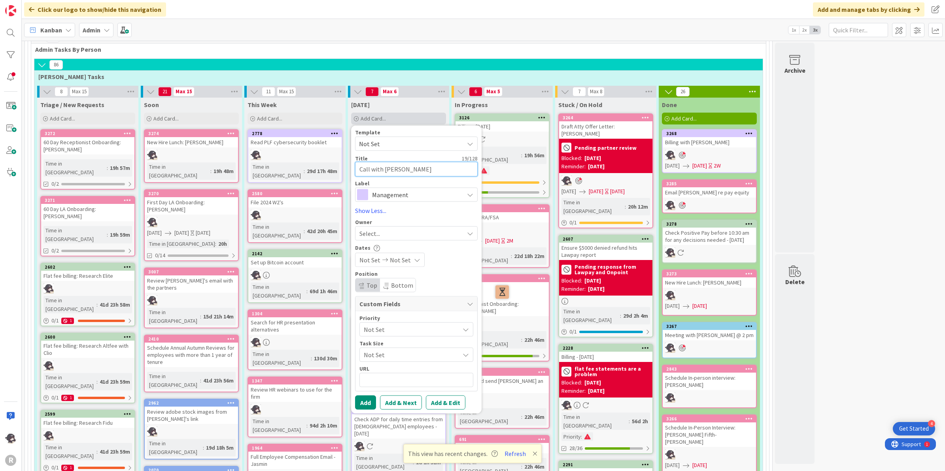
type textarea "x"
type textarea "Call with [PERSON_NAME]"
type textarea "x"
type textarea "Call with [PERSON_NAME]"
type textarea "x"
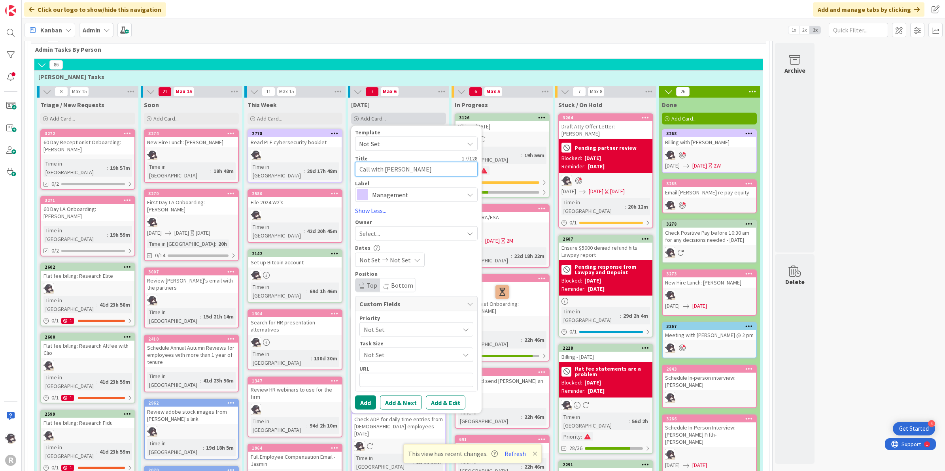
type textarea "Call with [PERSON_NAME] re"
type textarea "x"
type textarea "Call with [PERSON_NAME] re"
type textarea "x"
type textarea "Call with [PERSON_NAME] re s"
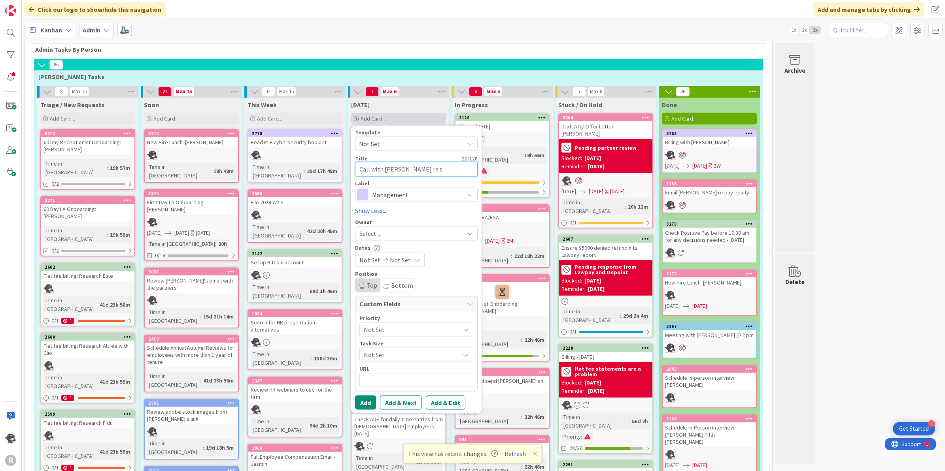
type textarea "x"
type textarea "Call with [PERSON_NAME] re sh"
type textarea "x"
type textarea "Call with [PERSON_NAME] re sha"
type textarea "x"
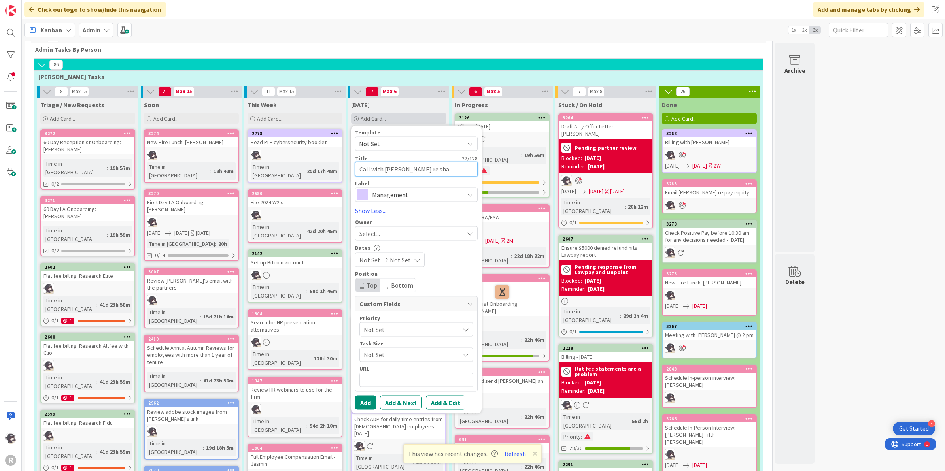
type textarea "Call with [PERSON_NAME] re shar"
type textarea "x"
type textarea "Call with [PERSON_NAME] re share"
type textarea "x"
type textarea "Call with [PERSON_NAME] re sharep"
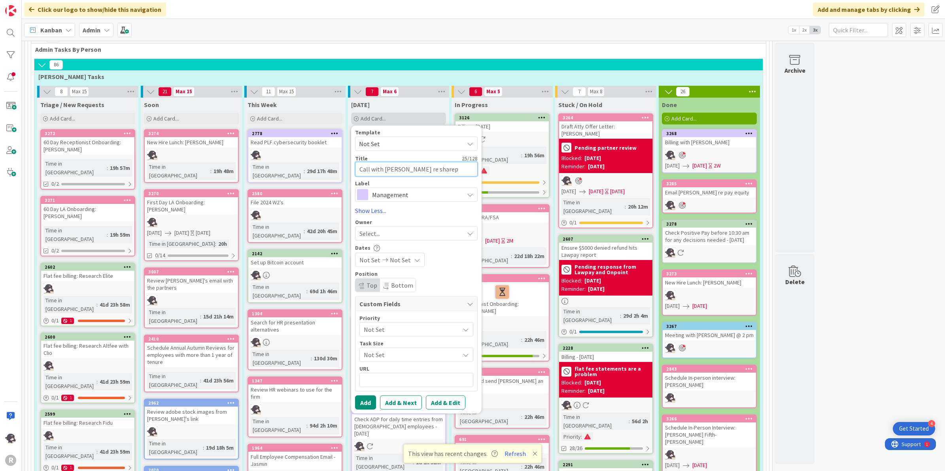
type textarea "x"
type textarea "Call with [PERSON_NAME] re sharepo"
type textarea "x"
type textarea "Call with [PERSON_NAME] re sharepoi"
type textarea "x"
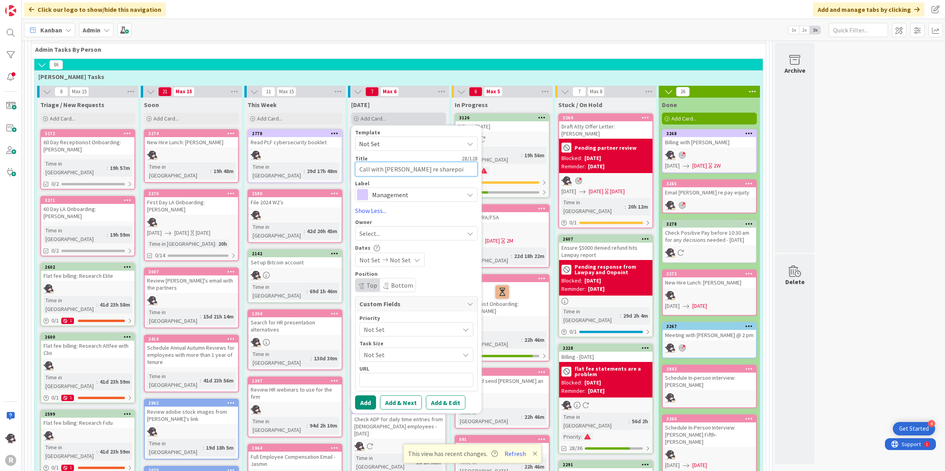
type textarea "Call with [PERSON_NAME] re sharepoin"
type textarea "x"
type textarea "Call with [PERSON_NAME] re sharepoint"
type textarea "x"
type textarea "Call with [PERSON_NAME] re sharepoint"
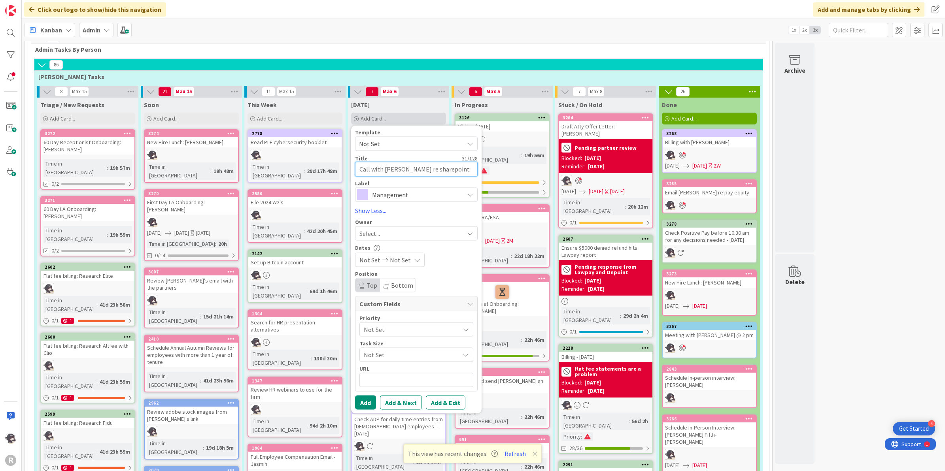
type textarea "x"
type textarea "Call with [PERSON_NAME] re sharepoint @"
type textarea "x"
type textarea "Call with [PERSON_NAME] re sharepoint @"
type textarea "x"
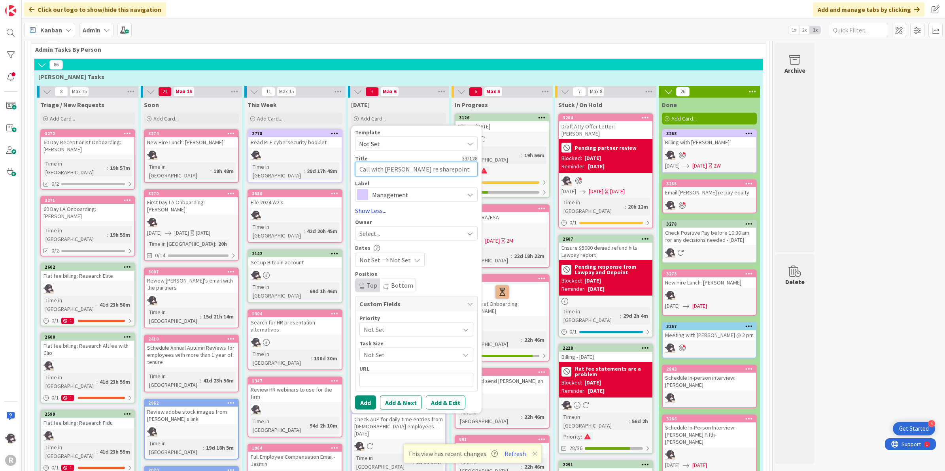
type textarea "Call with [PERSON_NAME] re sharepoint @ 1"
type textarea "x"
type textarea "Call with [PERSON_NAME] re sharepoint @ 1"
type textarea "x"
type textarea "Call with [PERSON_NAME] re sharepoint @ 1 p"
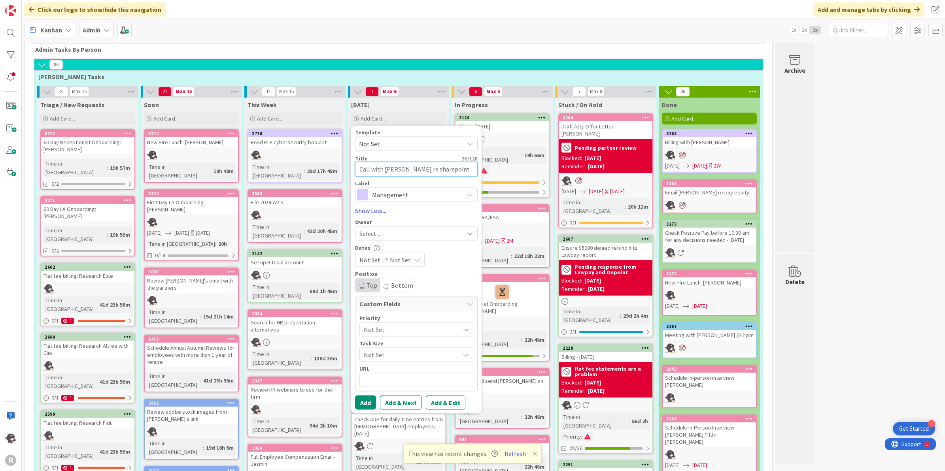
type textarea "x"
type textarea "Call with [PERSON_NAME] re sharepoint @ 1 pm"
click at [383, 189] on span "Management" at bounding box center [416, 194] width 88 height 11
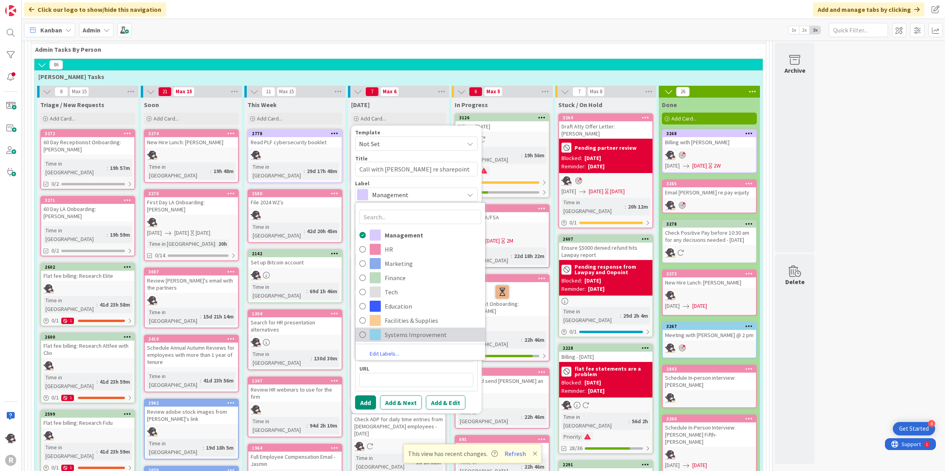
click at [416, 329] on span "Systems Improvement" at bounding box center [433, 335] width 96 height 12
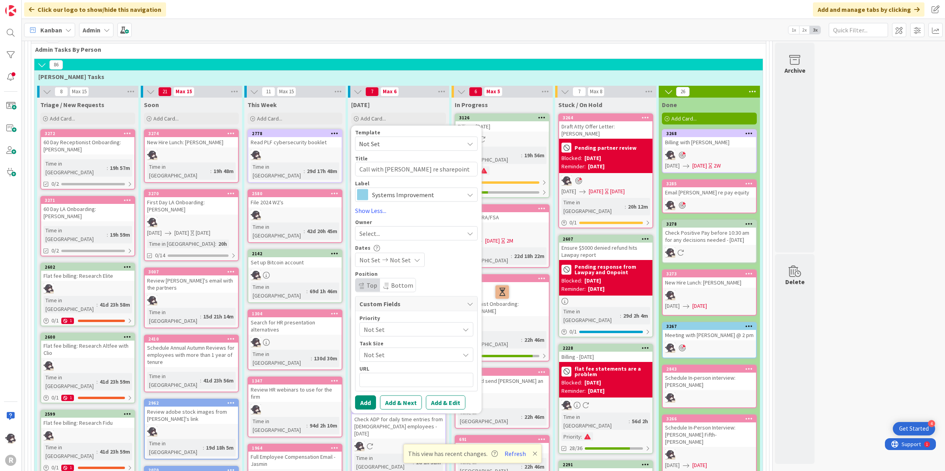
click at [390, 228] on div "Select..." at bounding box center [411, 232] width 104 height 9
click at [392, 279] on span "[PERSON_NAME]" at bounding box center [404, 285] width 38 height 12
drag, startPoint x: 368, startPoint y: 364, endPoint x: 371, endPoint y: 356, distance: 8.1
click at [369, 395] on button "Add" at bounding box center [365, 402] width 21 height 14
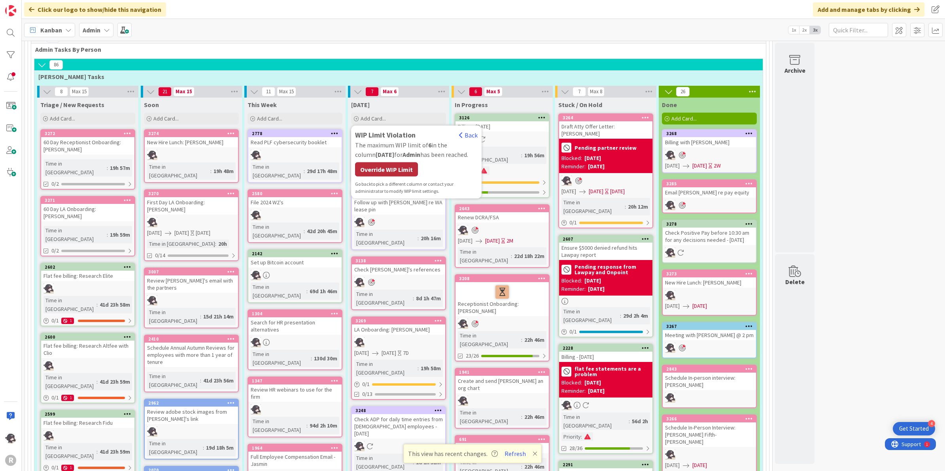
click at [392, 162] on div "Override WIP Limit" at bounding box center [386, 169] width 63 height 14
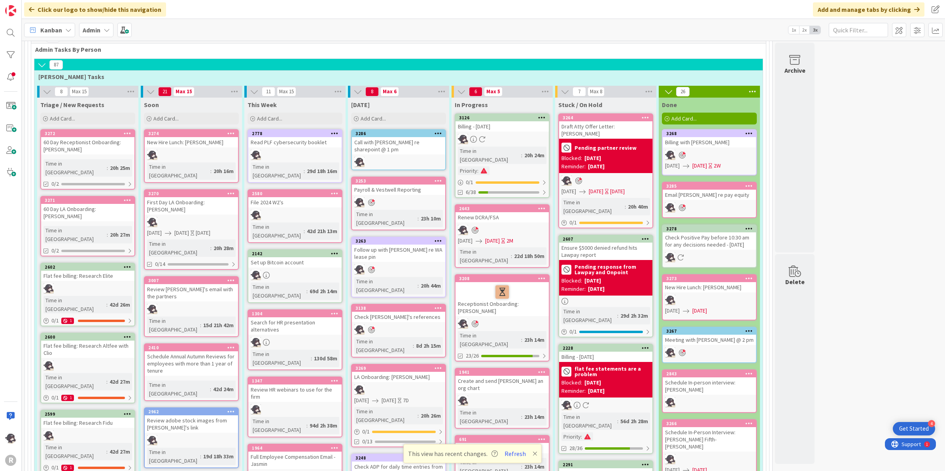
click at [443, 131] on div at bounding box center [438, 134] width 14 height 6
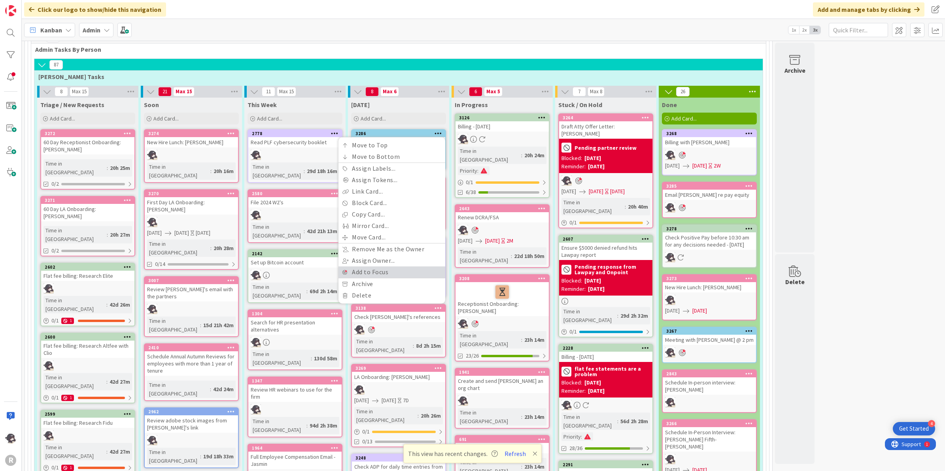
click at [383, 266] on link "Add to Focus" at bounding box center [391, 271] width 107 height 11
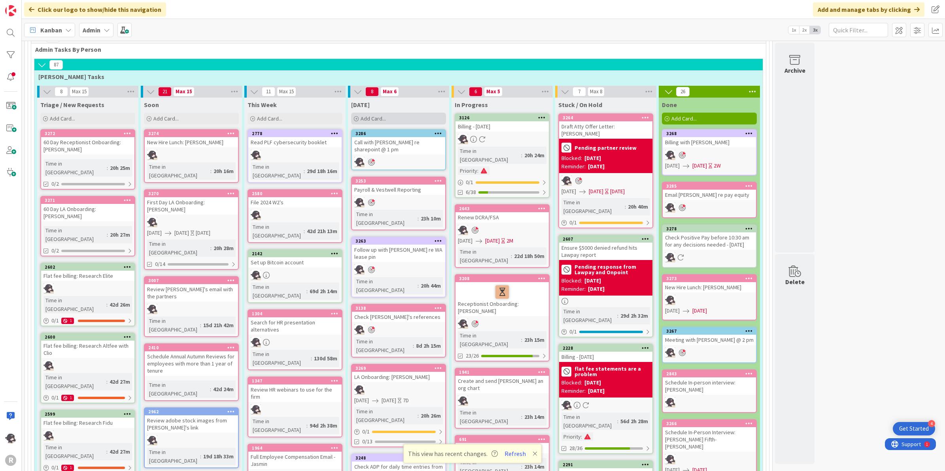
click at [398, 113] on div "Add Card..." at bounding box center [398, 119] width 95 height 12
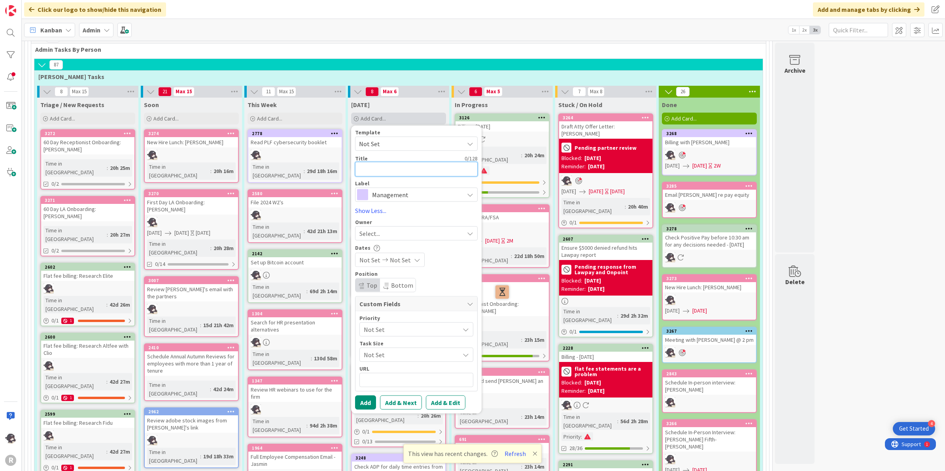
type textarea "x"
type textarea "A"
type textarea "x"
type textarea "At"
type textarea "x"
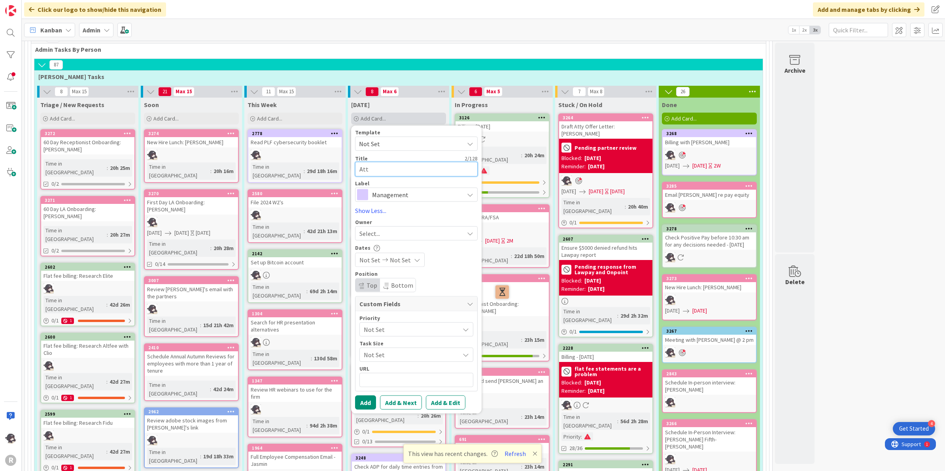
type textarea "Atto"
type textarea "x"
type textarea "Attorn"
type textarea "x"
type textarea "Attorne"
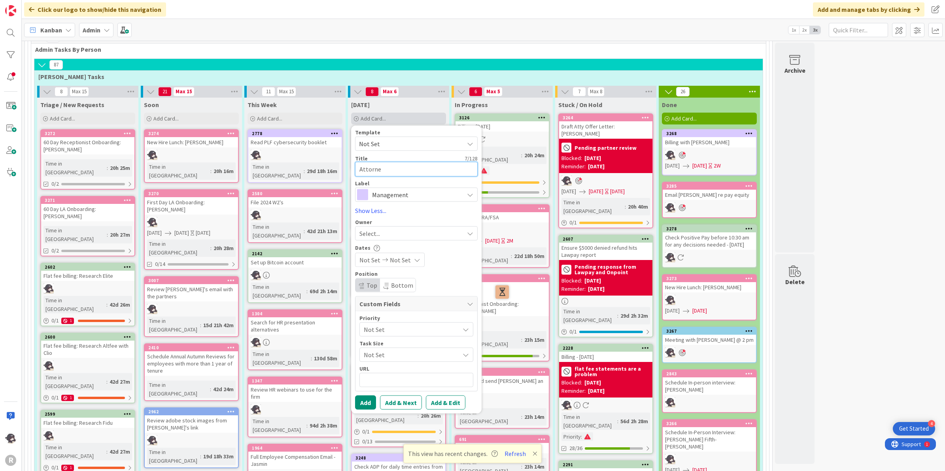
type textarea "x"
type textarea "Attorney"
type textarea "x"
type textarea "Attorney"
type textarea "x"
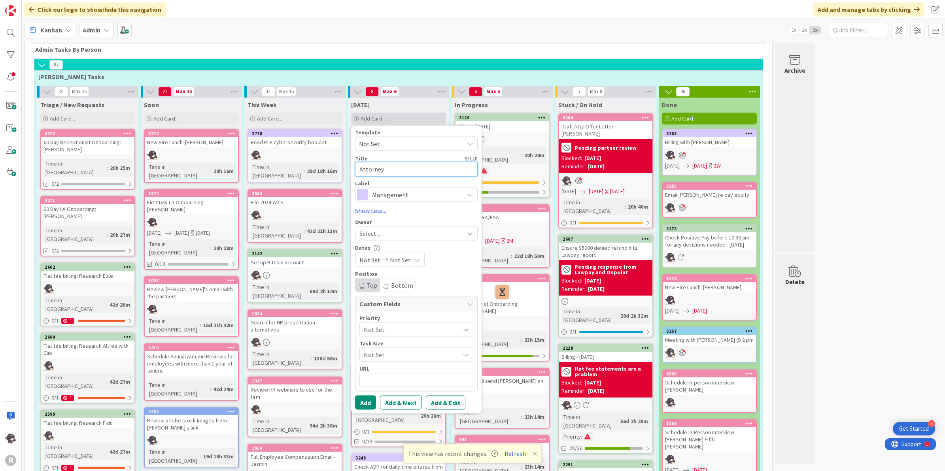
type textarea "Attorney I"
type textarea "x"
type textarea "Attorney In"
type textarea "x"
type textarea "Attorney Int"
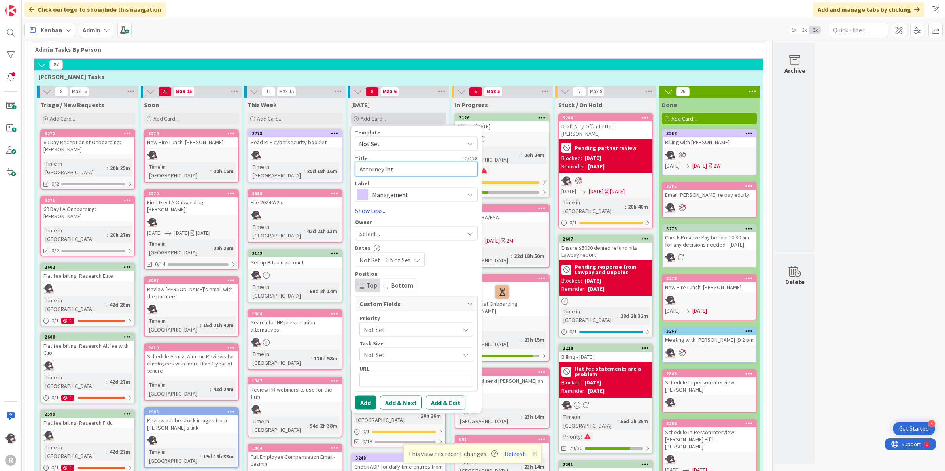
type textarea "x"
type textarea "Attorney Inte"
type textarea "x"
type textarea "Attorney Inter"
type textarea "x"
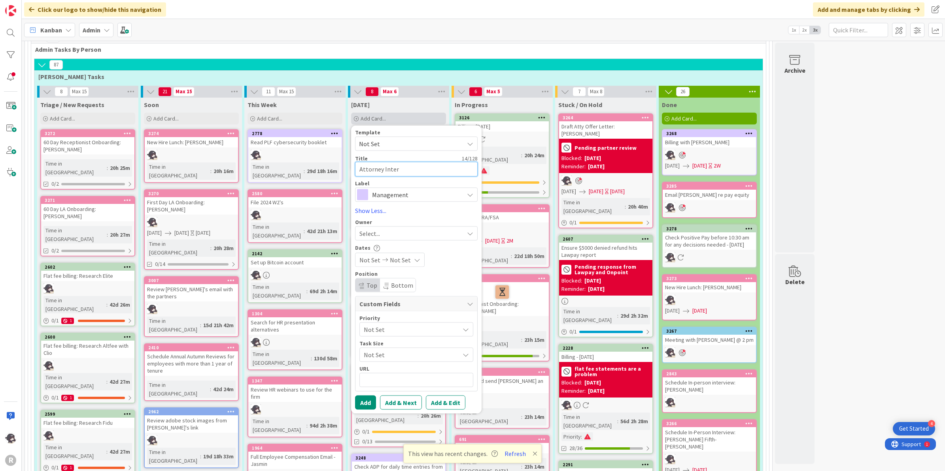
type textarea "Attorney Interv"
type textarea "x"
type textarea "Attorney Intervi"
type textarea "x"
type textarea "Attorney Intervie"
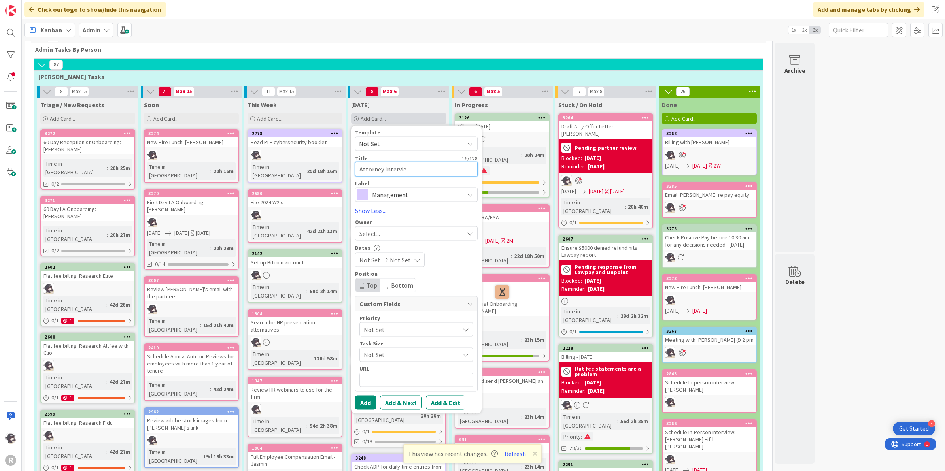
type textarea "x"
type textarea "Attorney Interview"
type textarea "x"
type textarea "Attorney Interview:"
type textarea "x"
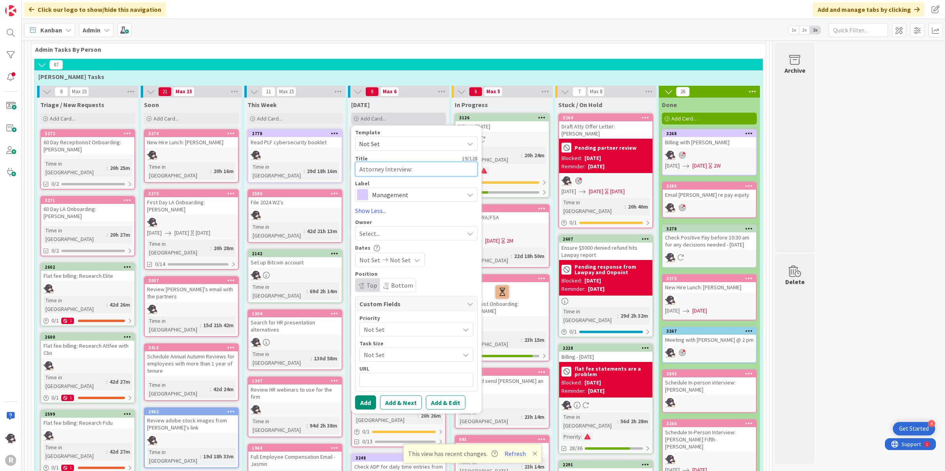
type textarea "Attorney Interview:"
type textarea "x"
type textarea "Attorney Interview: [PERSON_NAME]"
type textarea "x"
type textarea "Attorney Interview: [PERSON_NAME]"
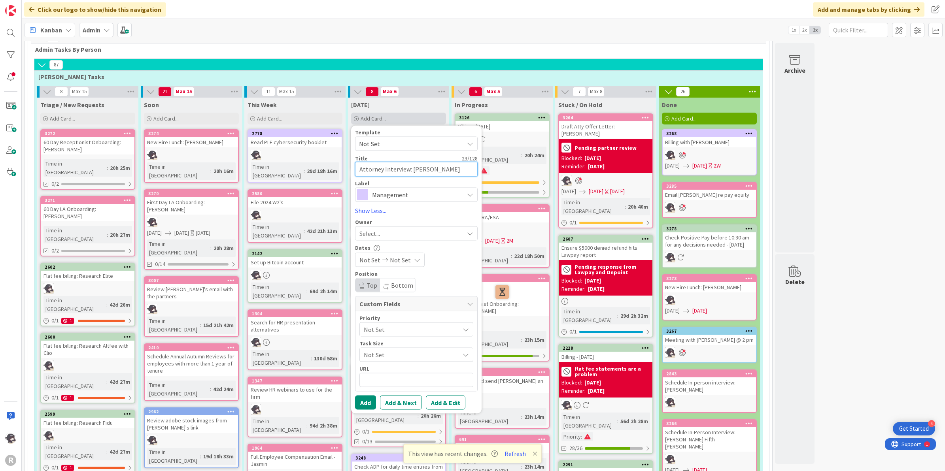
type textarea "x"
type textarea "Attorney Interview: [PERSON_NAME]"
type textarea "x"
type textarea "Attorney Interview: [PERSON_NAME]"
type textarea "x"
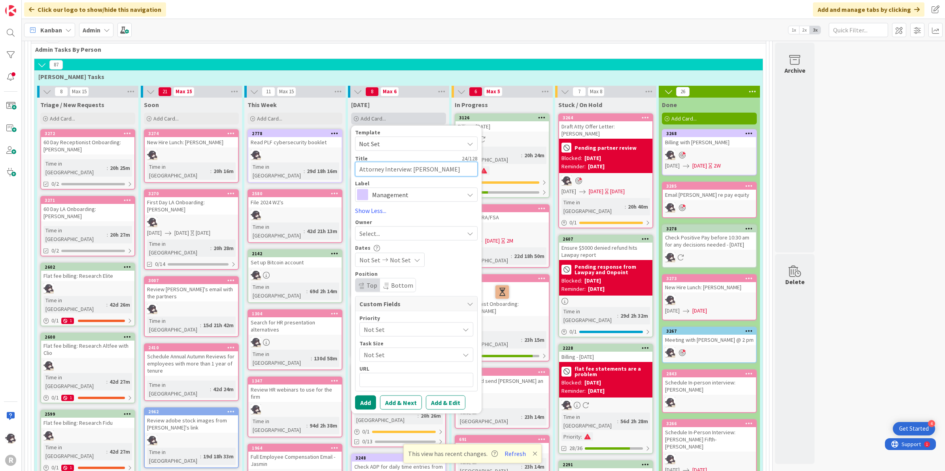
type textarea "Attorney Interview: [PERSON_NAME]"
type textarea "x"
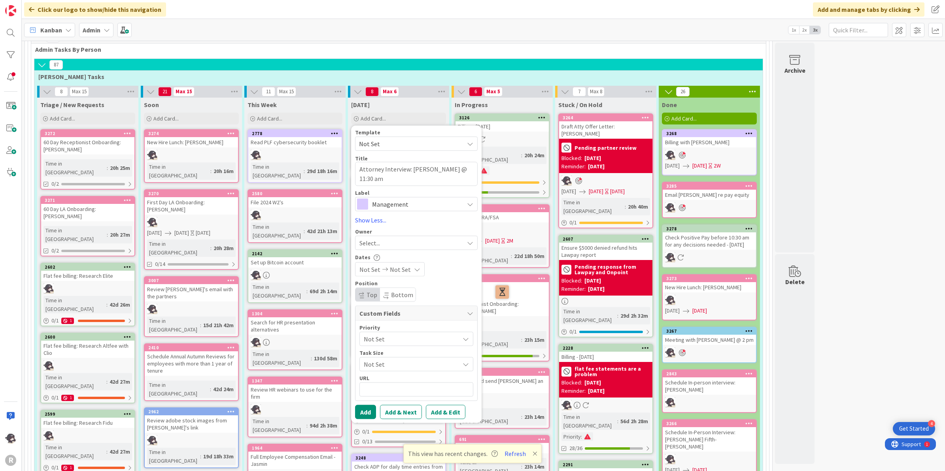
click at [395, 198] on span "Management" at bounding box center [416, 203] width 88 height 11
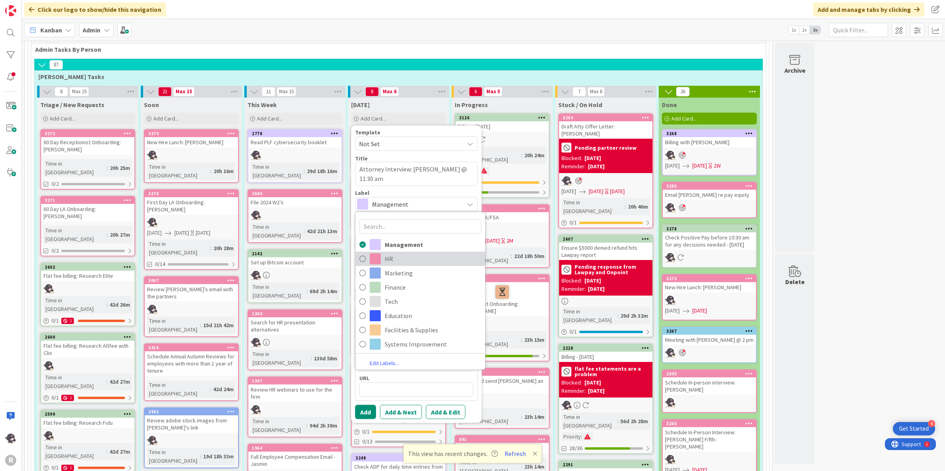
click at [404, 253] on span "HR" at bounding box center [433, 259] width 96 height 12
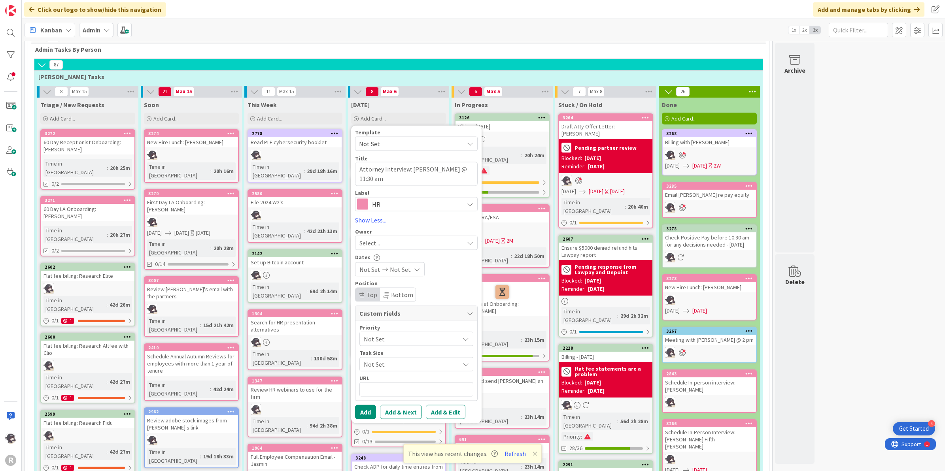
click at [380, 236] on div "Select..." at bounding box center [416, 243] width 123 height 14
drag, startPoint x: 402, startPoint y: 258, endPoint x: 395, endPoint y: 277, distance: 19.6
click at [402, 288] on span "[PERSON_NAME]" at bounding box center [404, 294] width 38 height 12
click at [373, 405] on button "Add" at bounding box center [365, 412] width 21 height 14
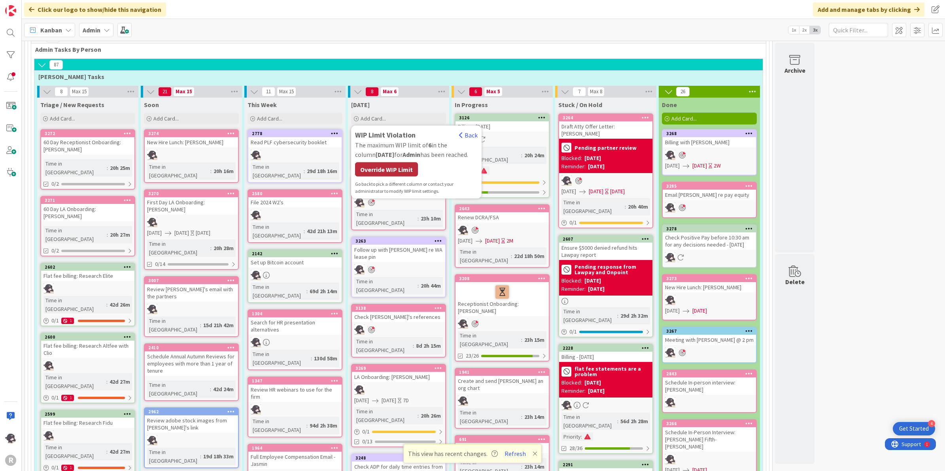
click at [405, 162] on div "Override WIP Limit" at bounding box center [386, 169] width 63 height 14
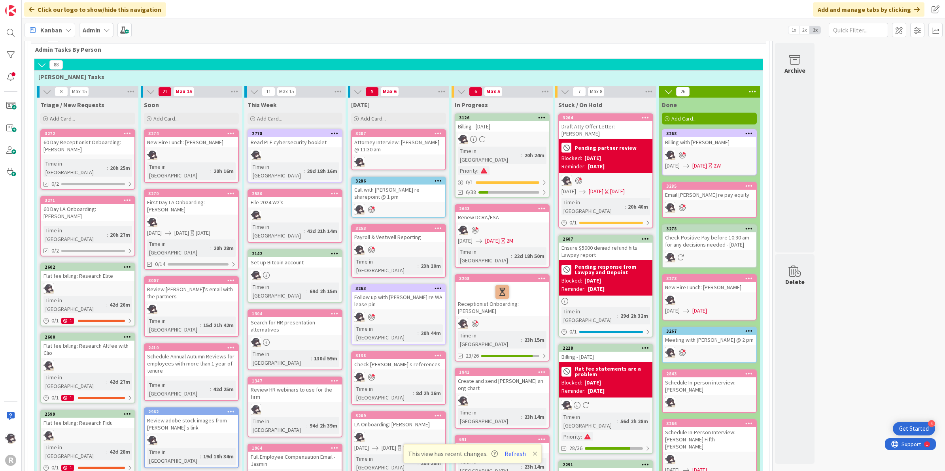
click at [441, 130] on icon at bounding box center [438, 133] width 8 height 6
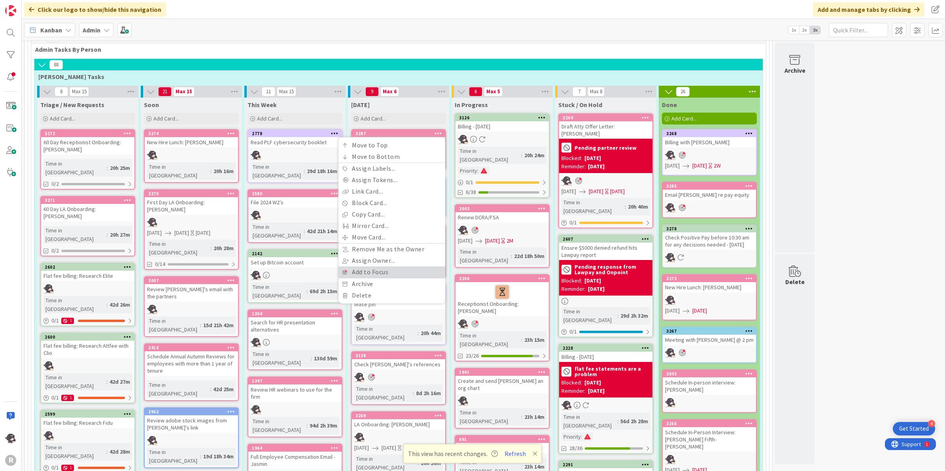
click at [382, 266] on link "Add to Focus" at bounding box center [391, 271] width 107 height 11
